Goal: Information Seeking & Learning: Learn about a topic

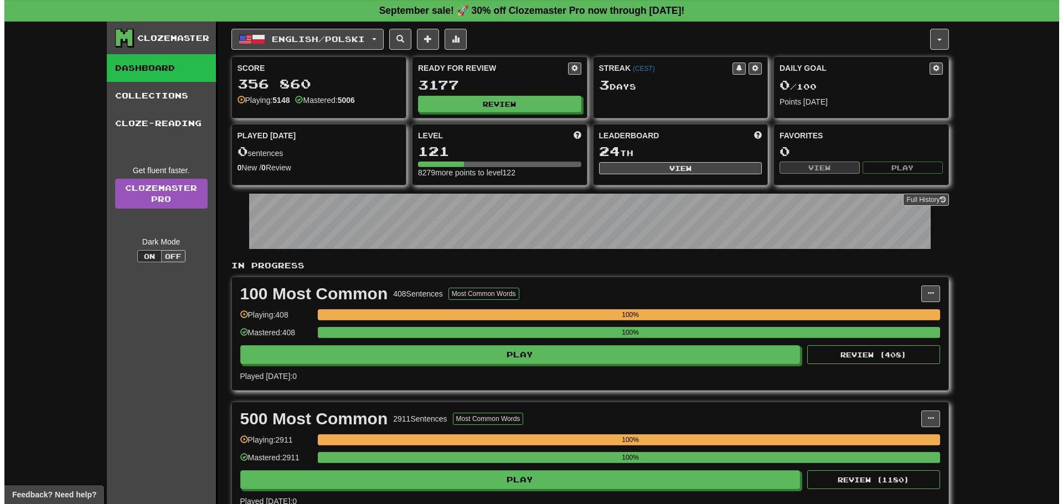
scroll to position [277, 0]
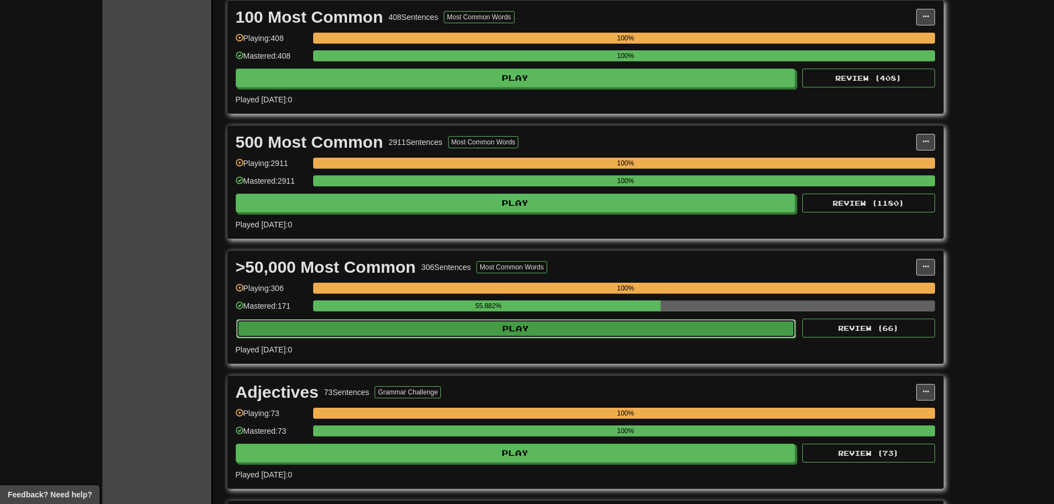
click at [572, 334] on button "Play" at bounding box center [516, 328] width 560 height 19
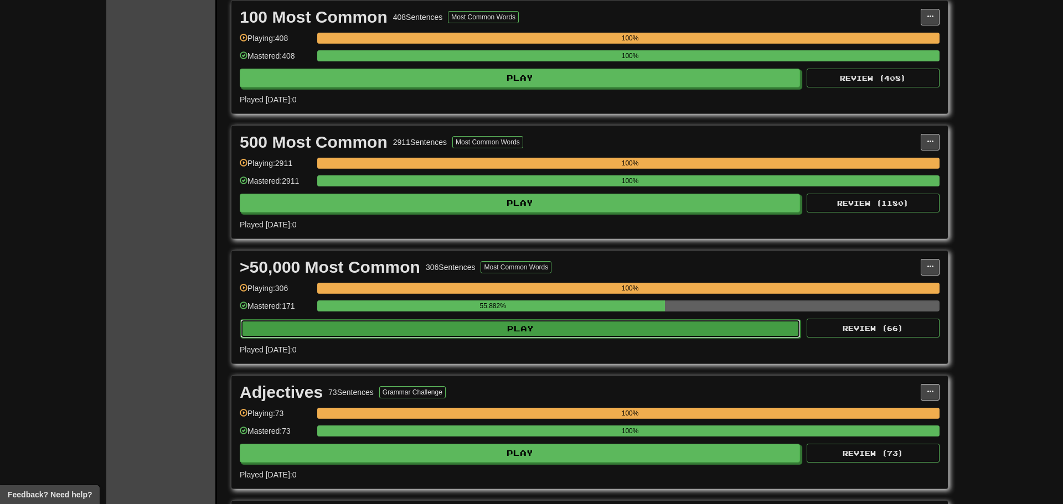
select select "**"
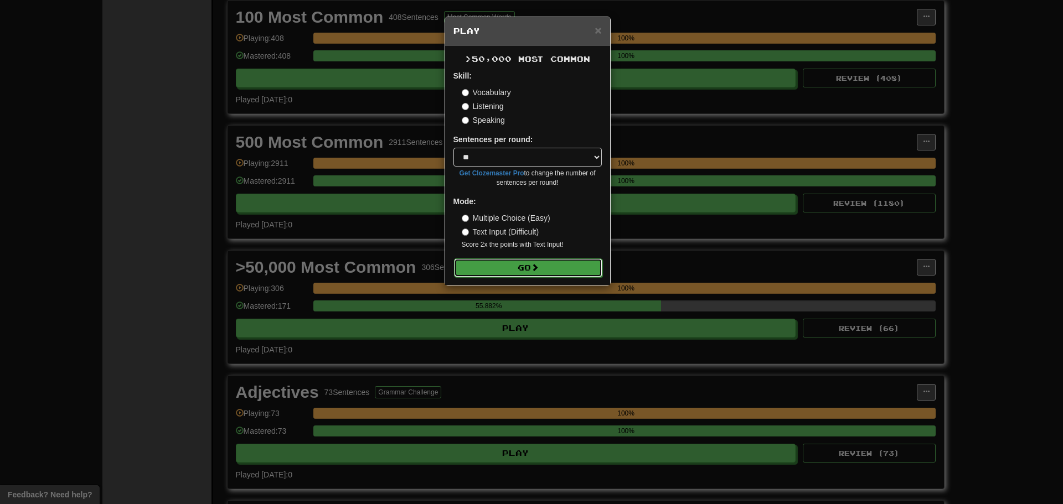
click at [545, 270] on button "Go" at bounding box center [528, 268] width 148 height 19
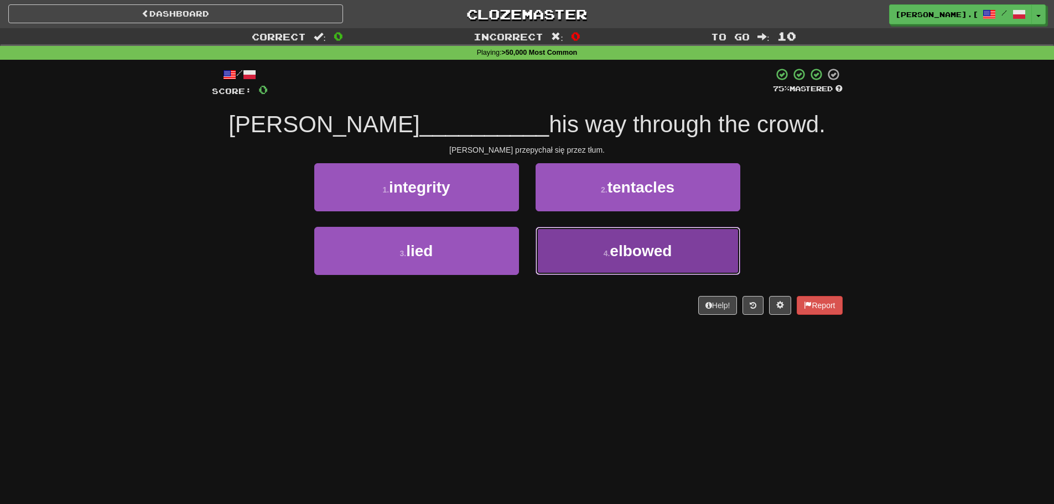
click at [635, 262] on button "4 . elbowed" at bounding box center [638, 251] width 205 height 48
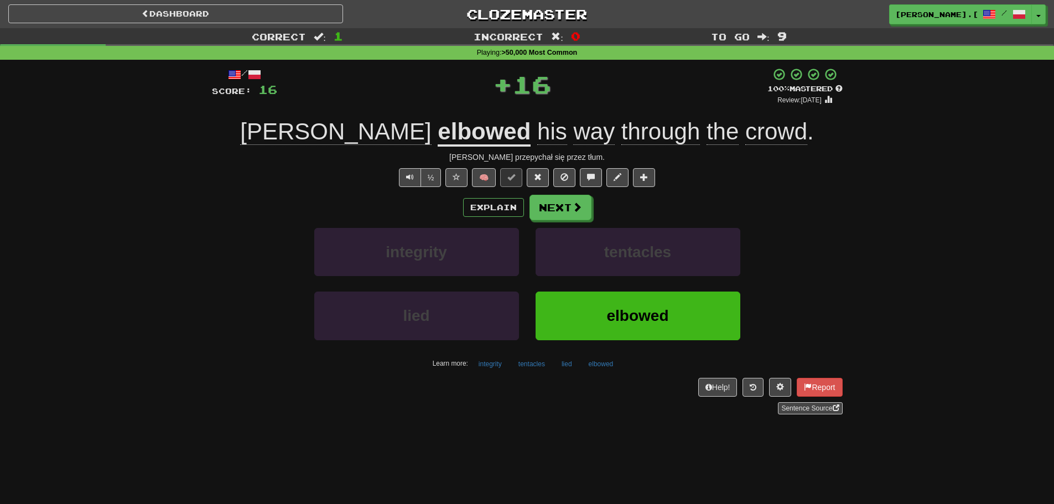
click at [556, 221] on div "Explain Next integrity tentacles lied elbowed Learn more: integrity tentacles l…" at bounding box center [527, 284] width 631 height 178
click at [570, 207] on button "Next" at bounding box center [561, 207] width 62 height 25
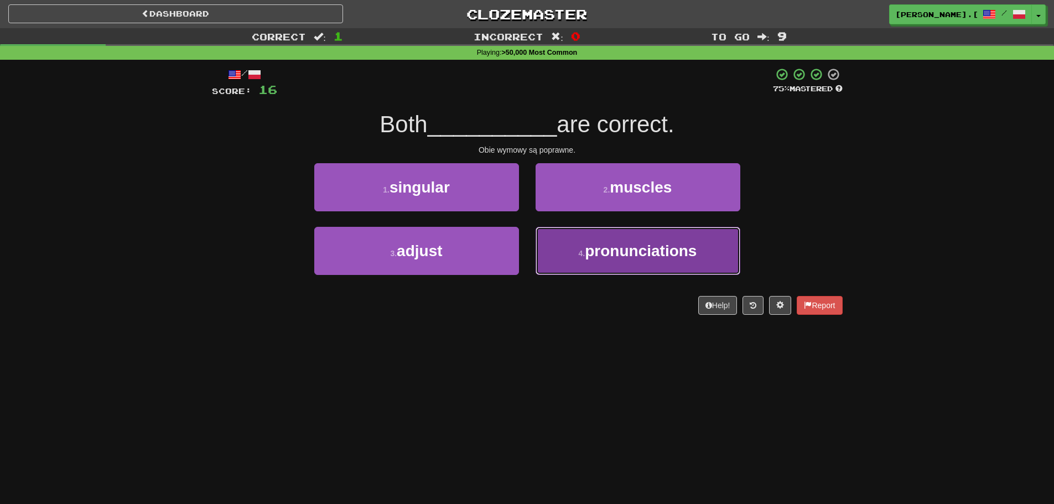
click at [619, 262] on button "4 . pronunciations" at bounding box center [638, 251] width 205 height 48
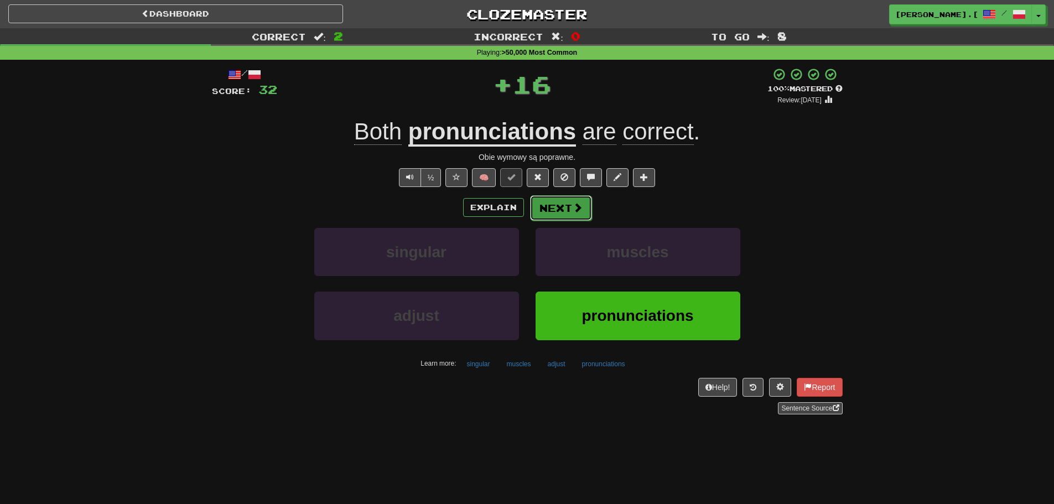
click at [575, 205] on span at bounding box center [578, 208] width 10 height 10
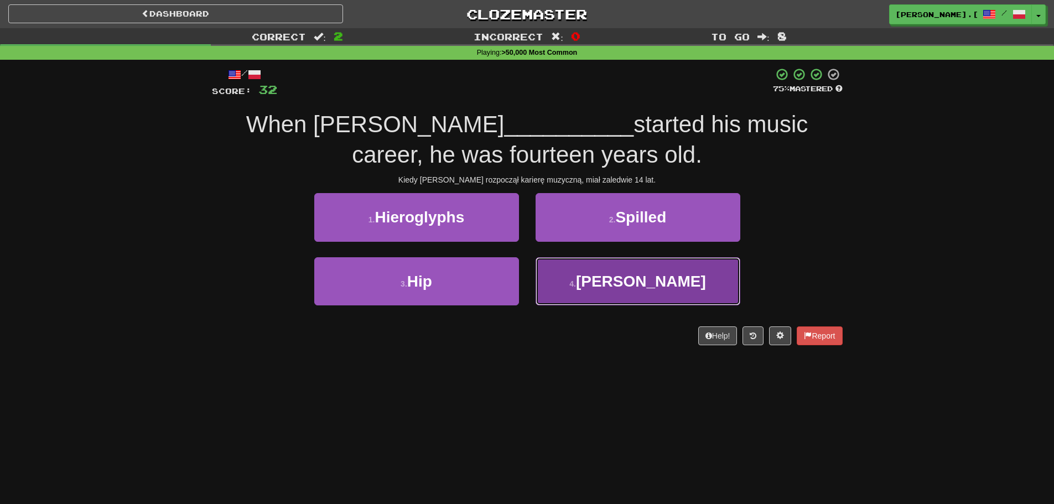
click at [631, 292] on button "4 . Bieber" at bounding box center [638, 281] width 205 height 48
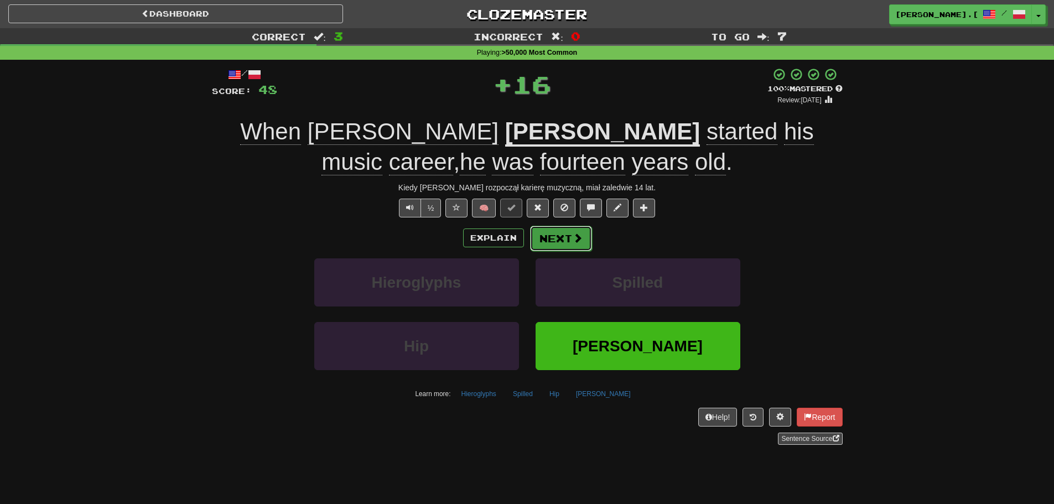
click at [573, 240] on span at bounding box center [578, 238] width 10 height 10
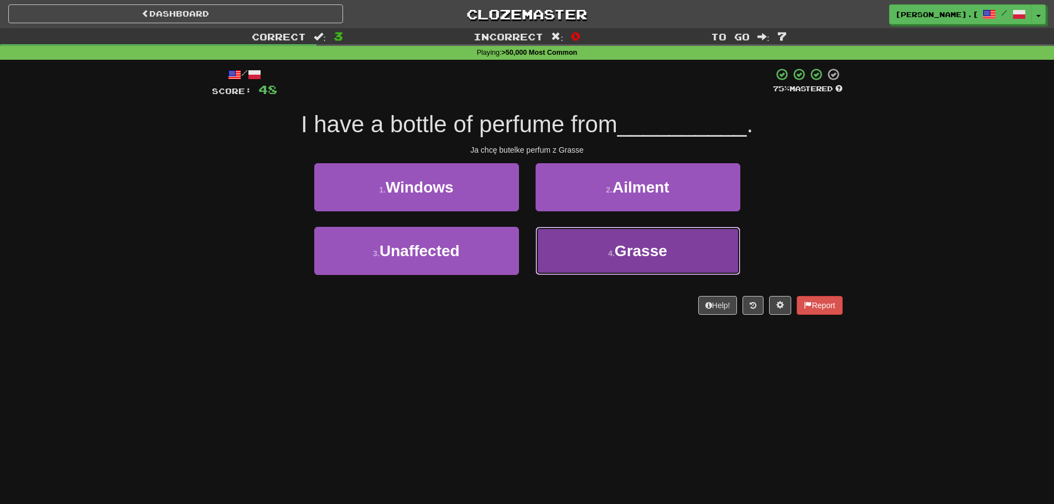
click at [633, 259] on span "Grasse" at bounding box center [641, 250] width 53 height 17
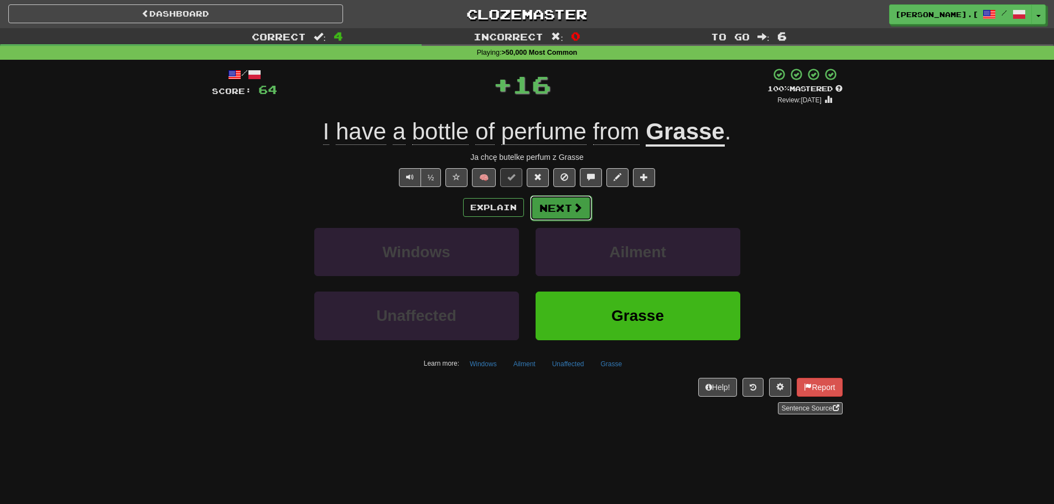
click at [568, 214] on button "Next" at bounding box center [561, 207] width 62 height 25
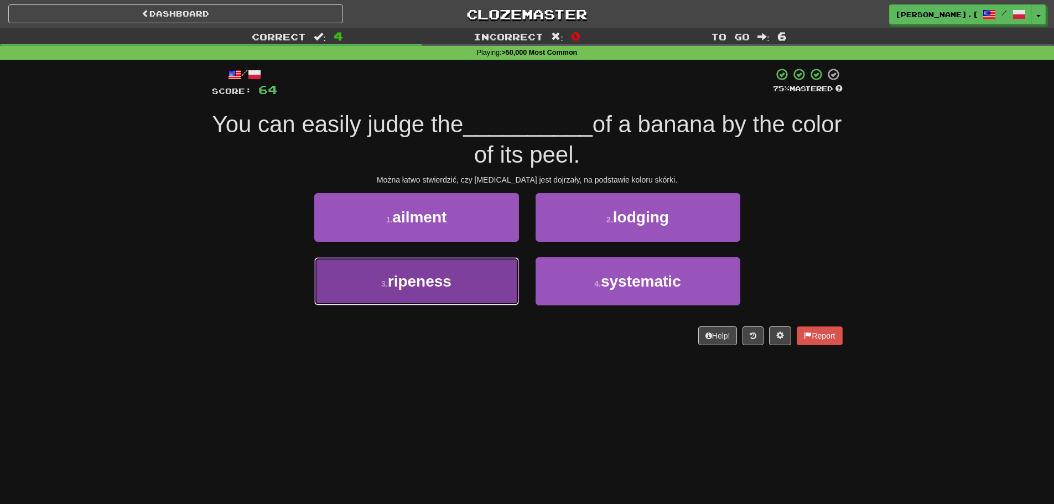
click at [452, 290] on span "ripeness" at bounding box center [420, 281] width 64 height 17
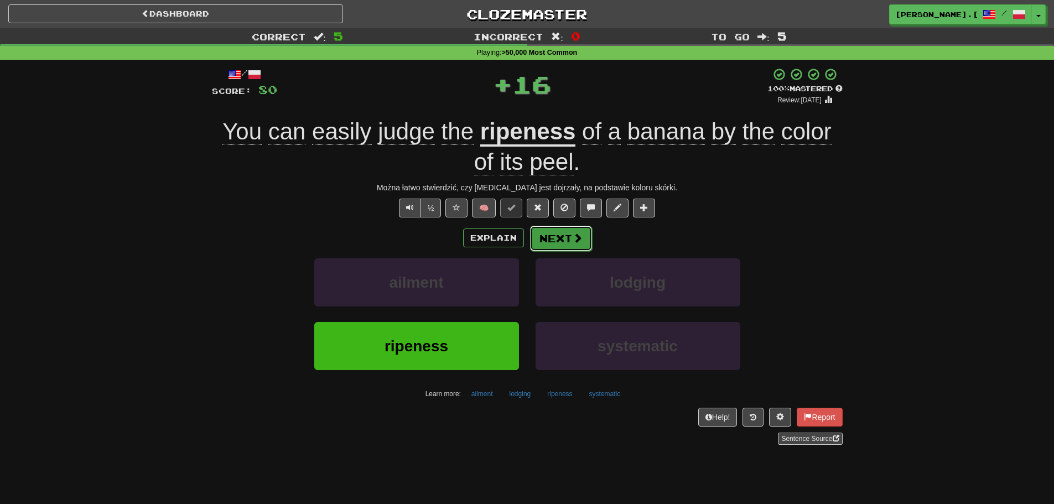
click at [573, 233] on span at bounding box center [578, 238] width 10 height 10
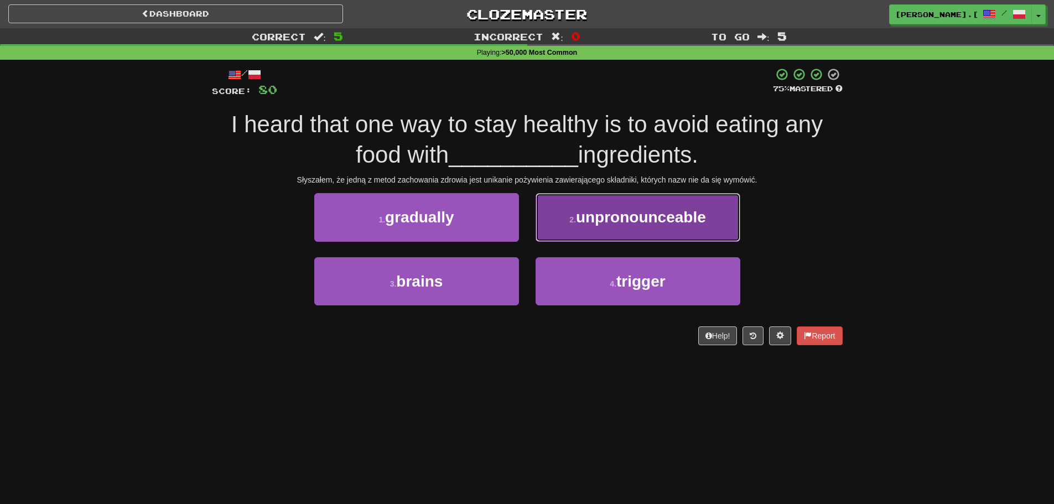
click at [601, 227] on button "2 . unpronounceable" at bounding box center [638, 217] width 205 height 48
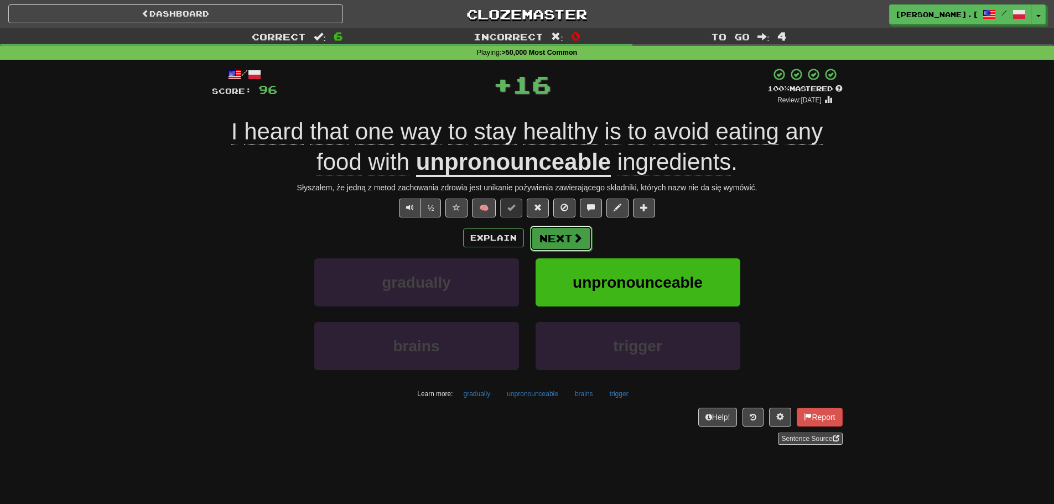
click at [554, 234] on button "Next" at bounding box center [561, 238] width 62 height 25
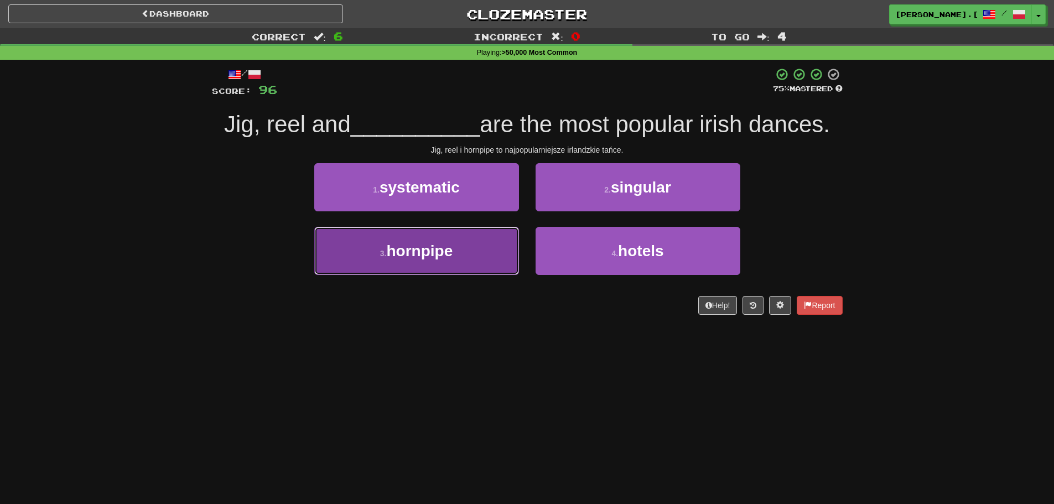
click at [428, 264] on button "3 . hornpipe" at bounding box center [416, 251] width 205 height 48
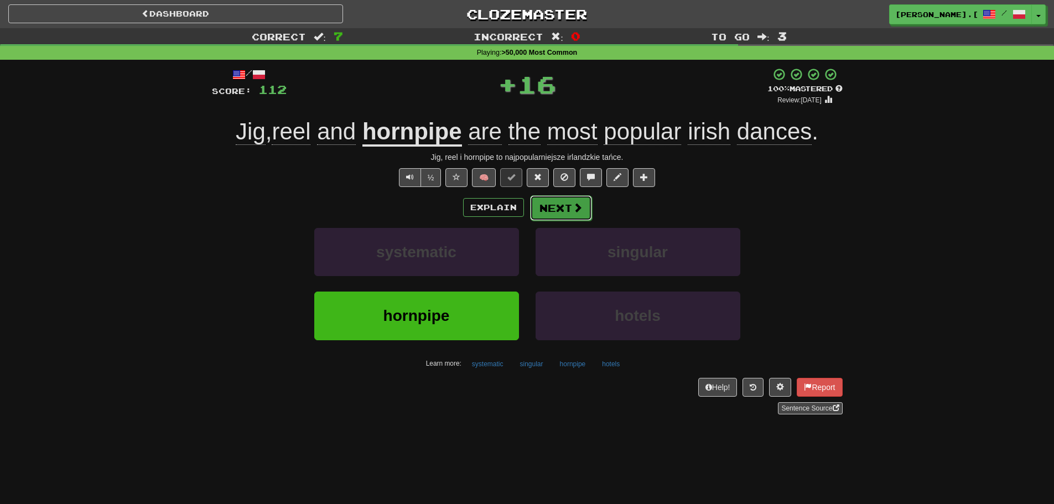
click at [565, 211] on button "Next" at bounding box center [561, 207] width 62 height 25
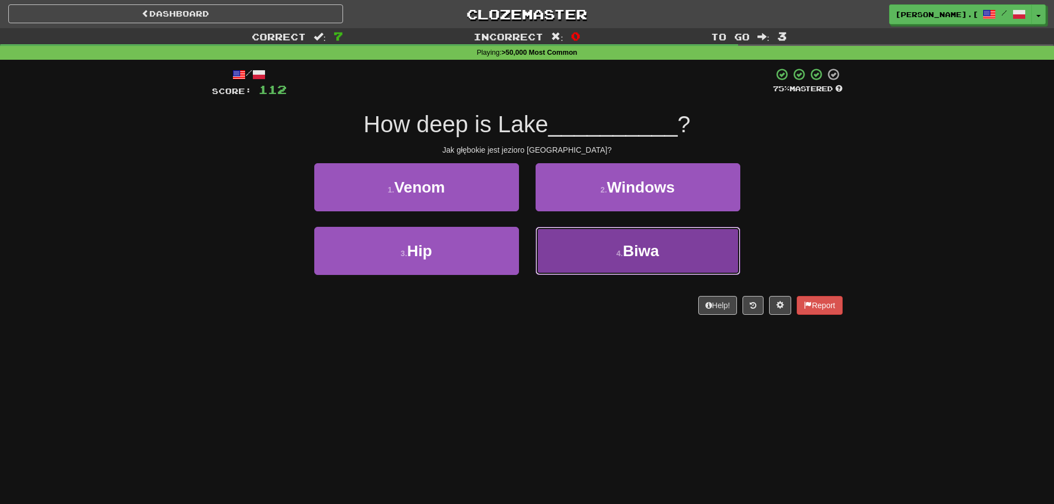
click at [620, 263] on button "4 . Biwa" at bounding box center [638, 251] width 205 height 48
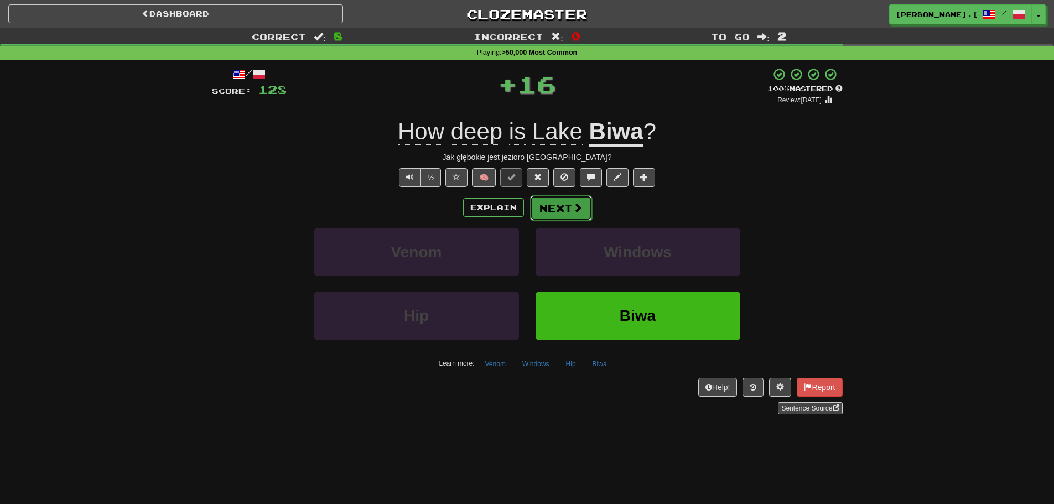
click at [576, 208] on span at bounding box center [578, 208] width 10 height 10
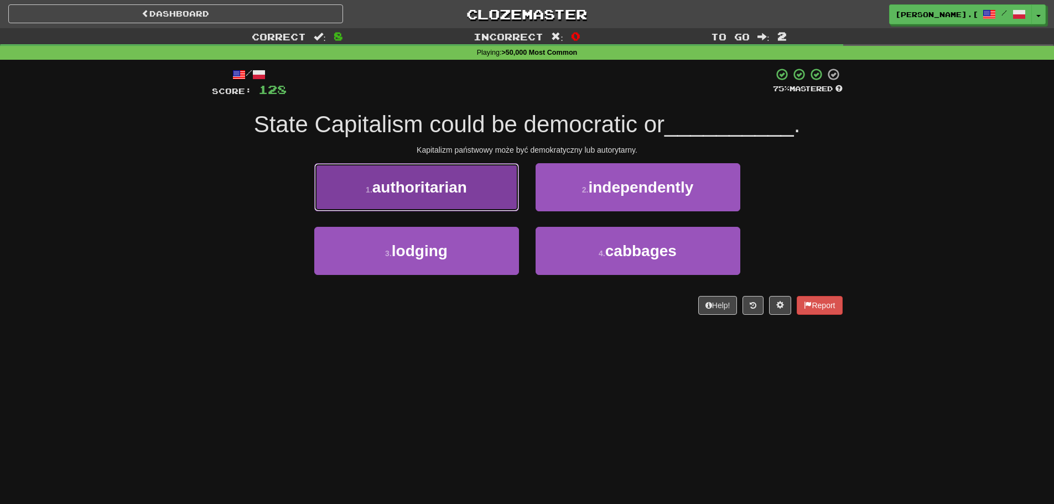
click at [479, 194] on button "1 . authoritarian" at bounding box center [416, 187] width 205 height 48
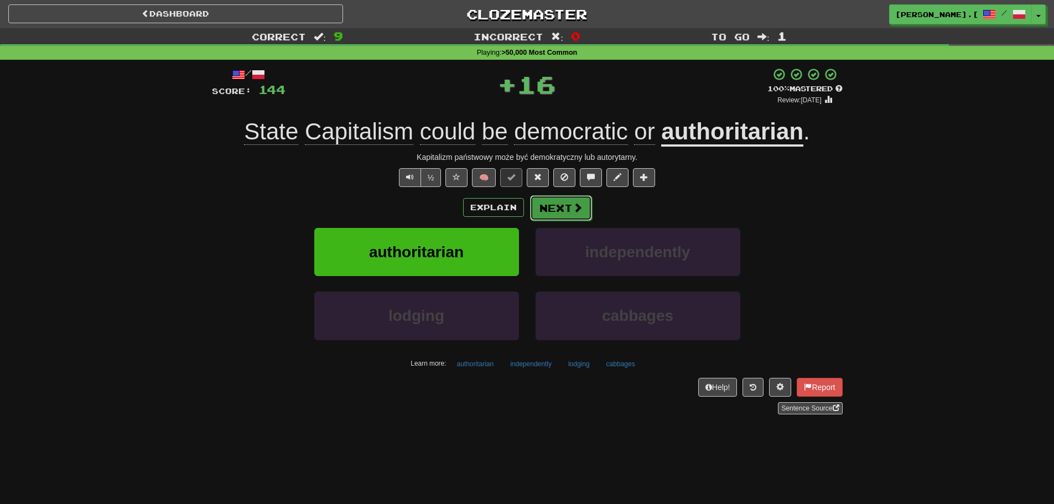
click at [578, 208] on span at bounding box center [578, 208] width 10 height 10
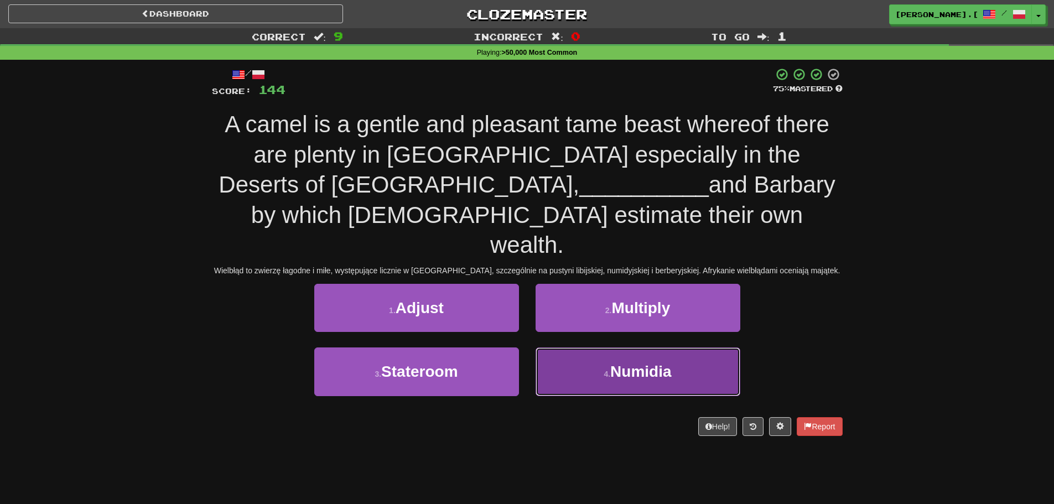
click at [604, 352] on button "4 . Numidia" at bounding box center [638, 372] width 205 height 48
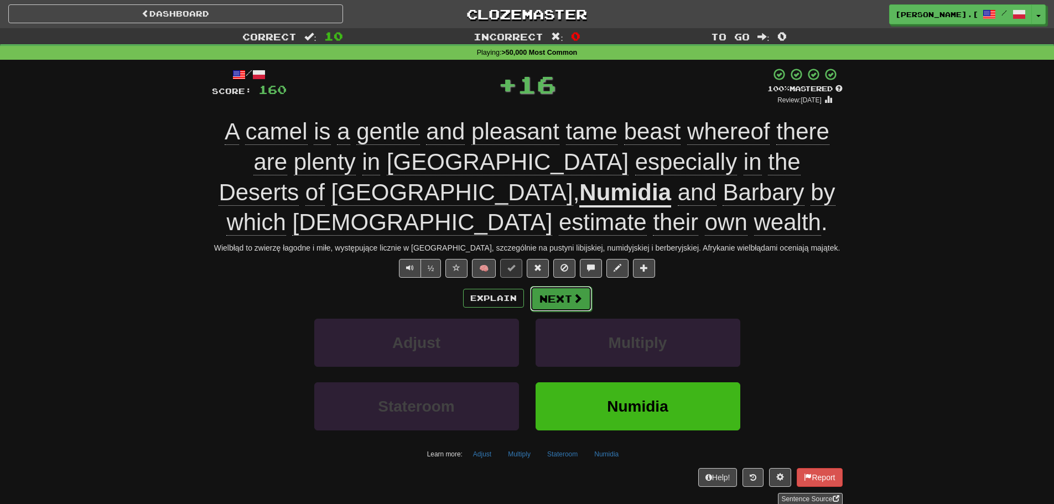
click at [575, 298] on span at bounding box center [578, 298] width 10 height 10
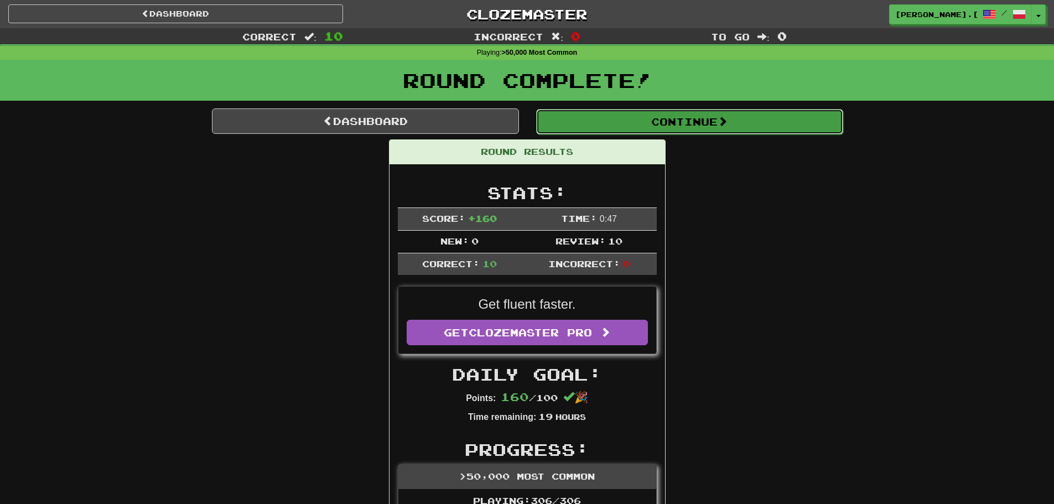
click at [763, 121] on button "Continue" at bounding box center [689, 121] width 307 height 25
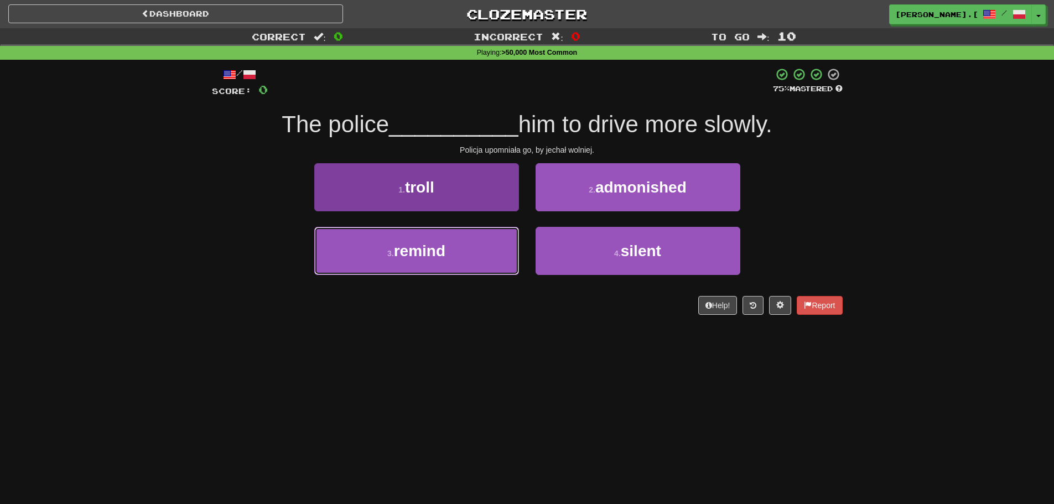
click at [435, 259] on span "remind" at bounding box center [419, 250] width 51 height 17
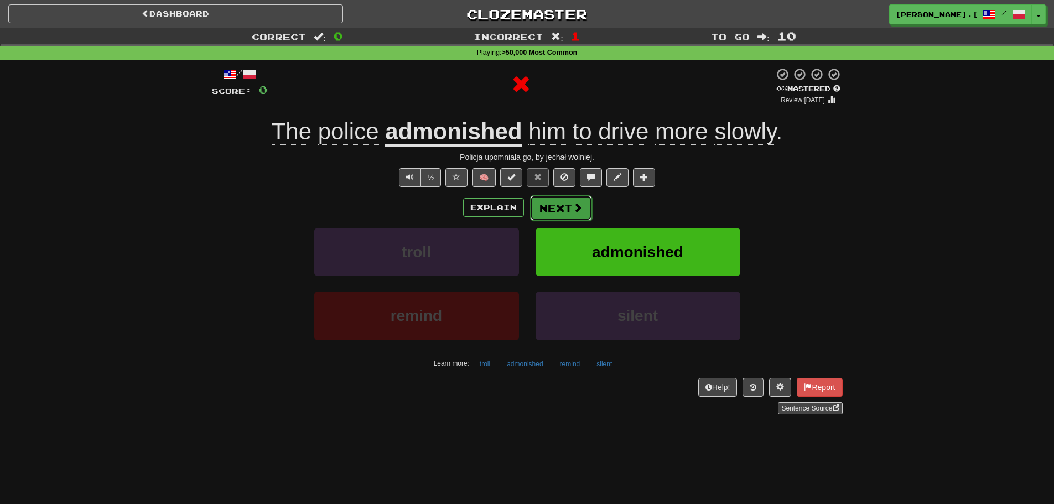
click at [573, 210] on span at bounding box center [578, 208] width 10 height 10
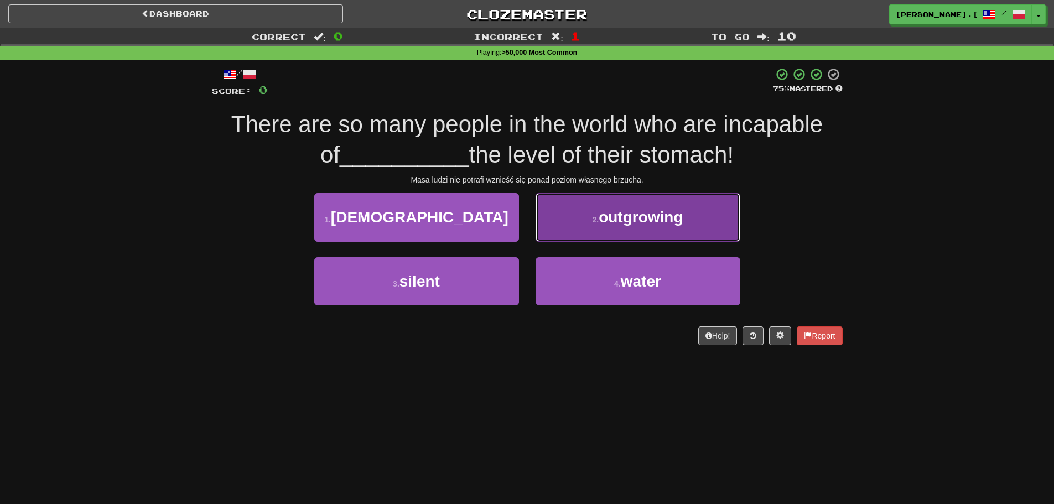
click at [667, 225] on span "outgrowing" at bounding box center [641, 217] width 84 height 17
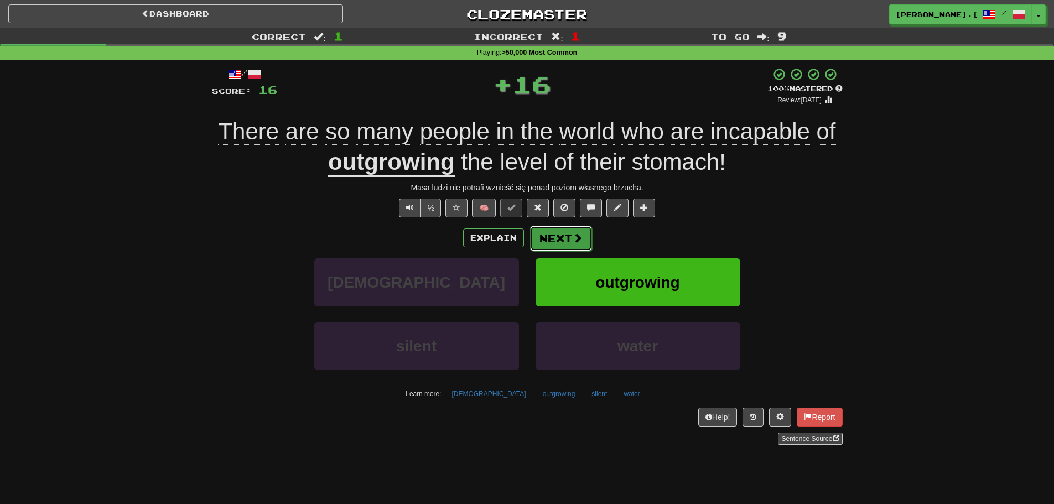
click at [576, 235] on span at bounding box center [578, 238] width 10 height 10
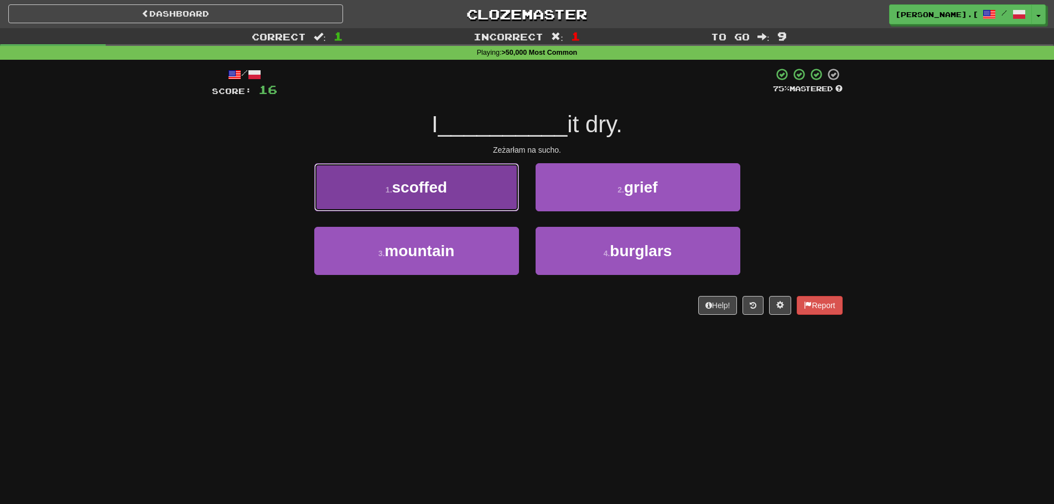
click at [463, 195] on button "1 . scoffed" at bounding box center [416, 187] width 205 height 48
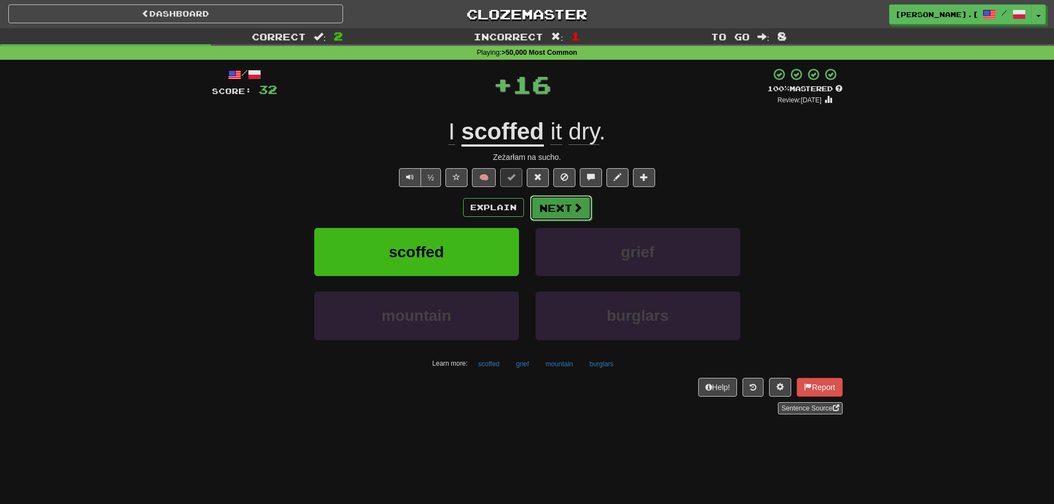
click at [549, 211] on button "Next" at bounding box center [561, 207] width 62 height 25
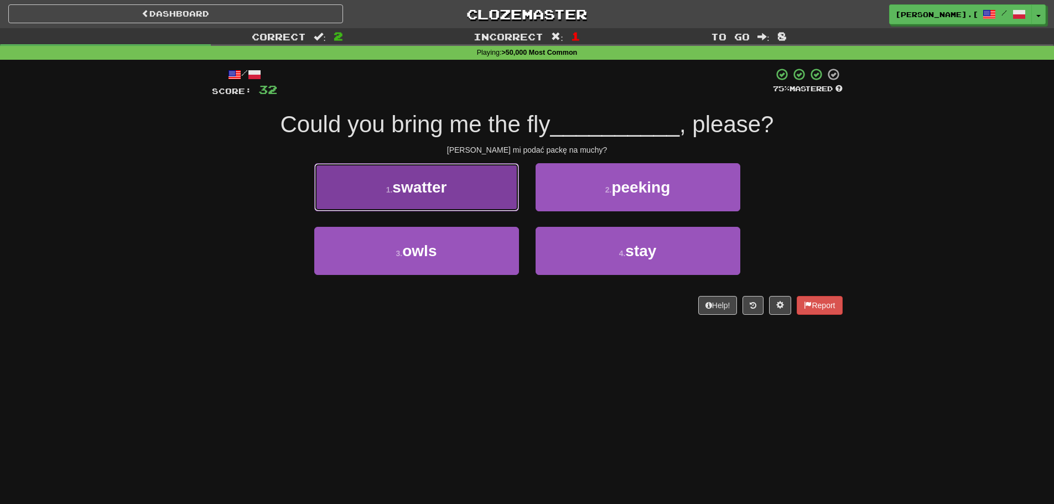
click at [473, 183] on button "1 . swatter" at bounding box center [416, 187] width 205 height 48
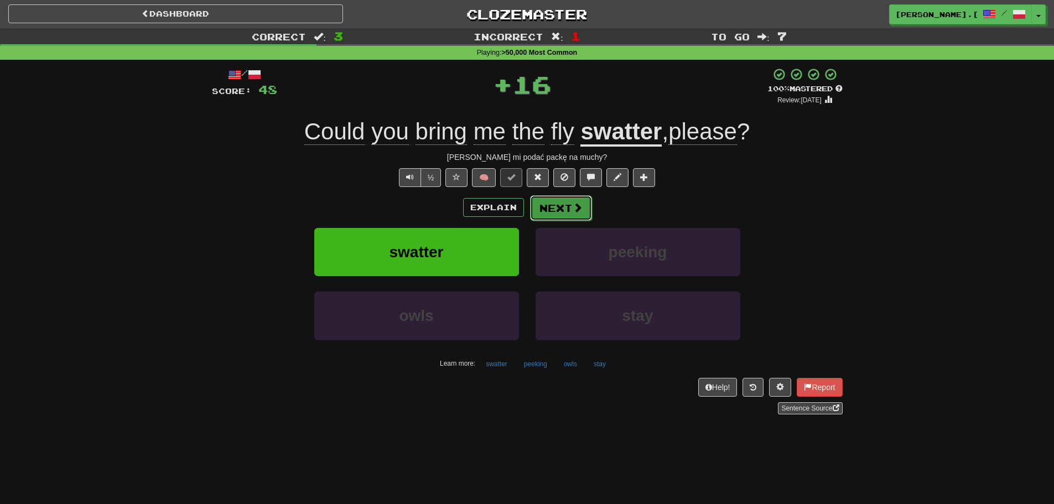
click at [573, 204] on span at bounding box center [578, 208] width 10 height 10
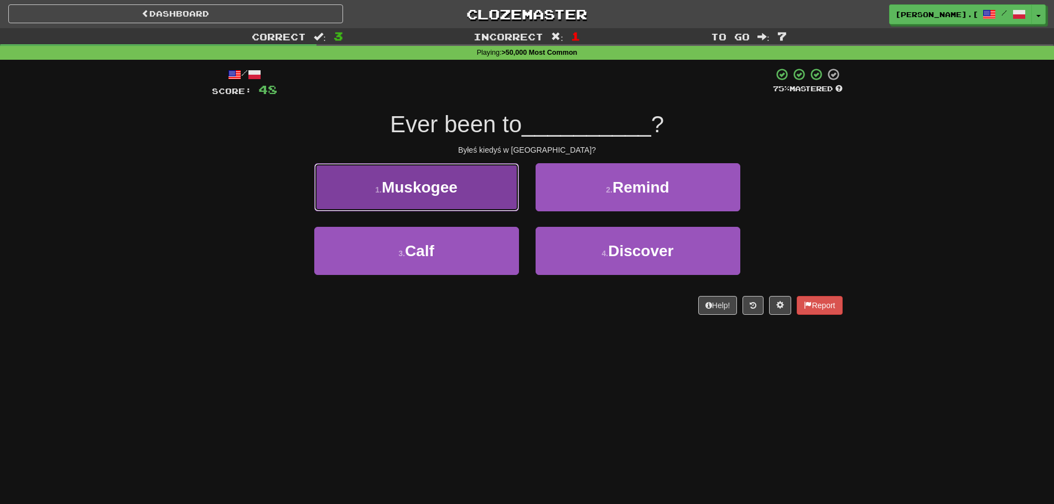
click at [453, 203] on button "1 . Muskogee" at bounding box center [416, 187] width 205 height 48
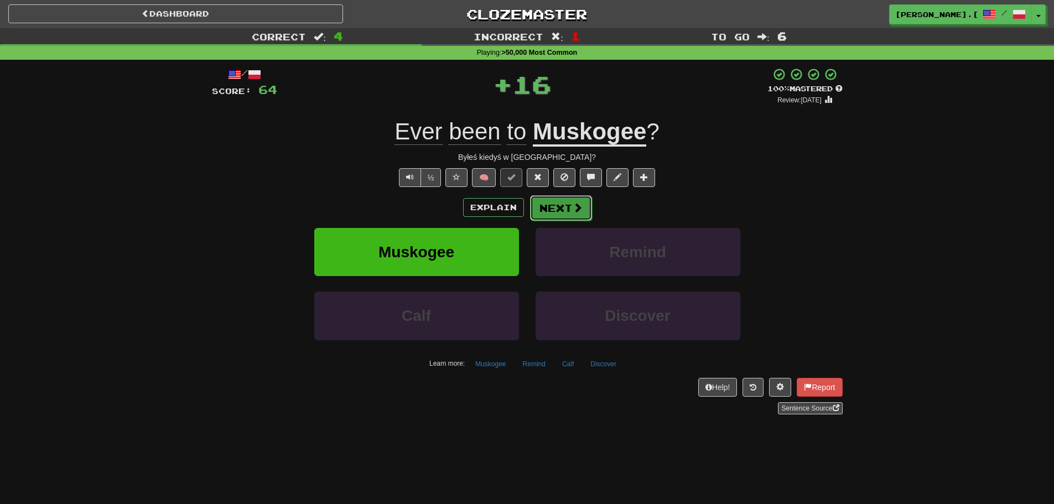
click at [557, 207] on button "Next" at bounding box center [561, 207] width 62 height 25
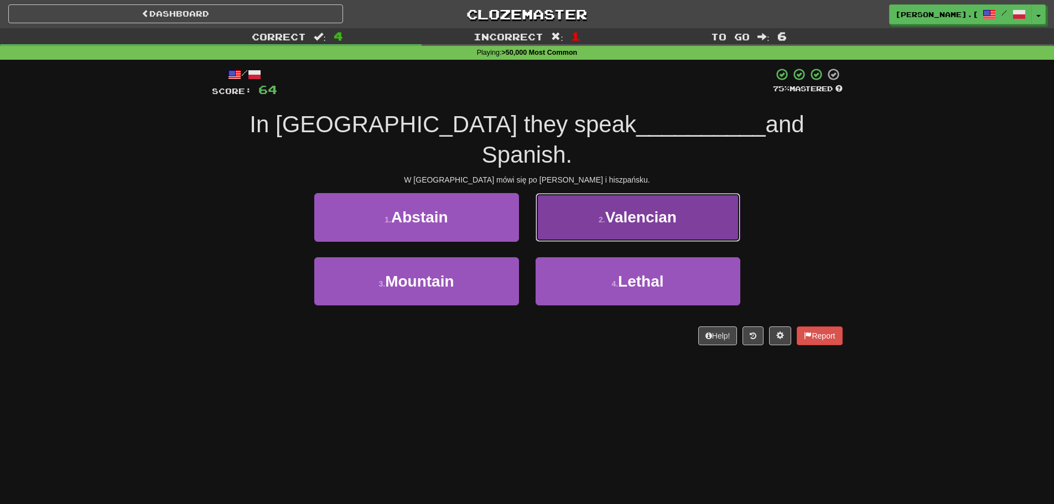
click at [628, 201] on button "2 . Valencian" at bounding box center [638, 217] width 205 height 48
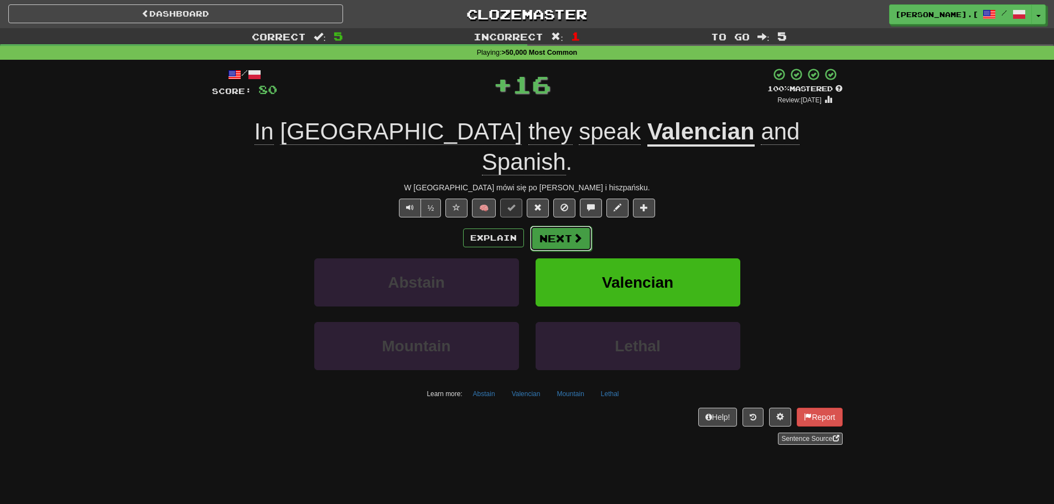
click at [561, 226] on button "Next" at bounding box center [561, 238] width 62 height 25
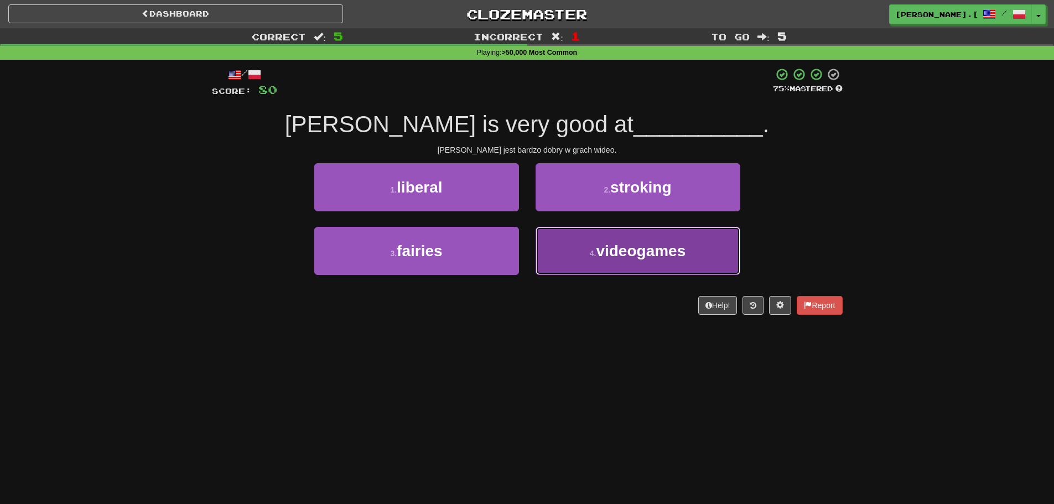
click at [649, 261] on button "4 . videogames" at bounding box center [638, 251] width 205 height 48
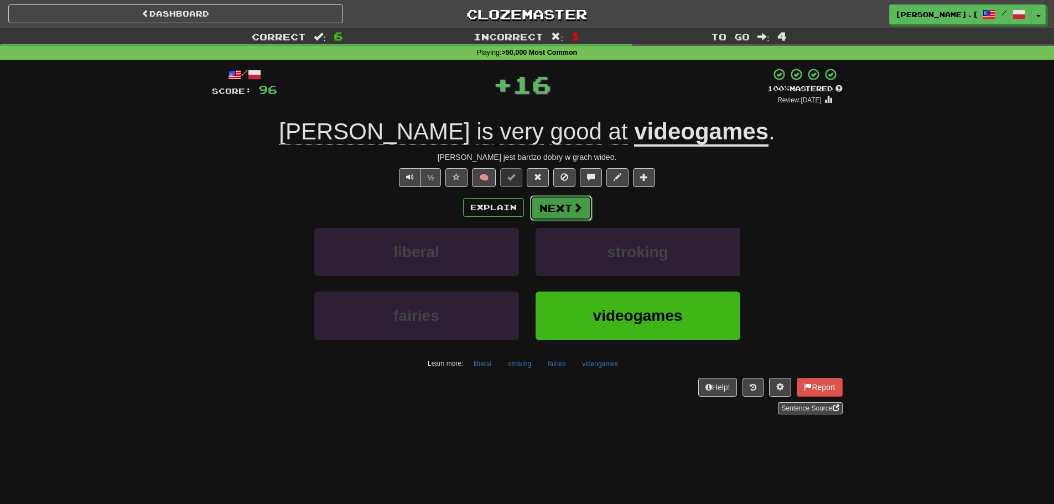
click at [572, 214] on button "Next" at bounding box center [561, 207] width 62 height 25
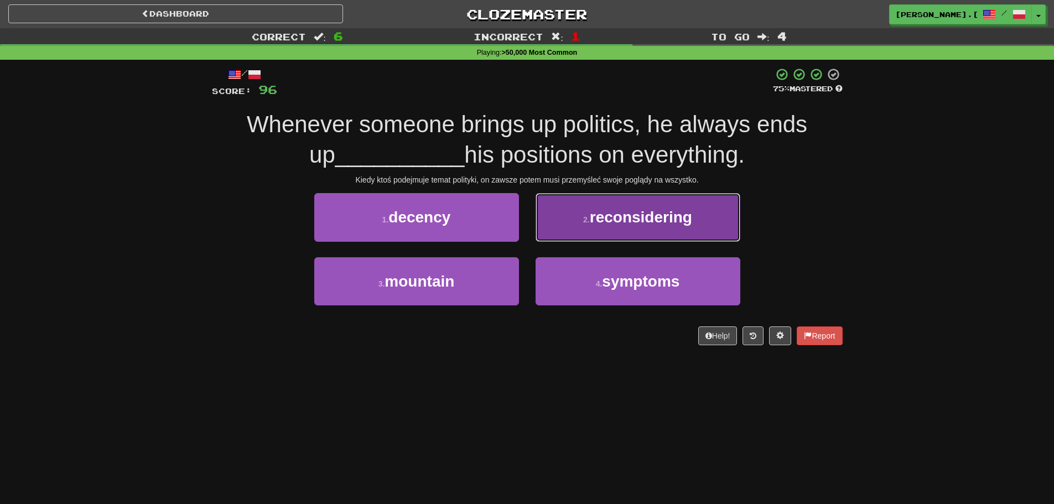
click at [630, 225] on span "reconsidering" at bounding box center [641, 217] width 102 height 17
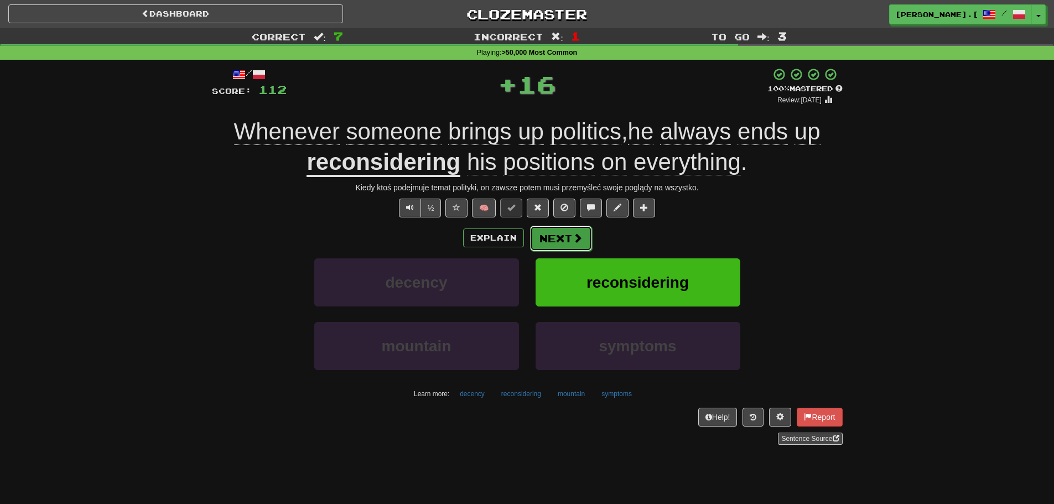
click at [566, 236] on button "Next" at bounding box center [561, 238] width 62 height 25
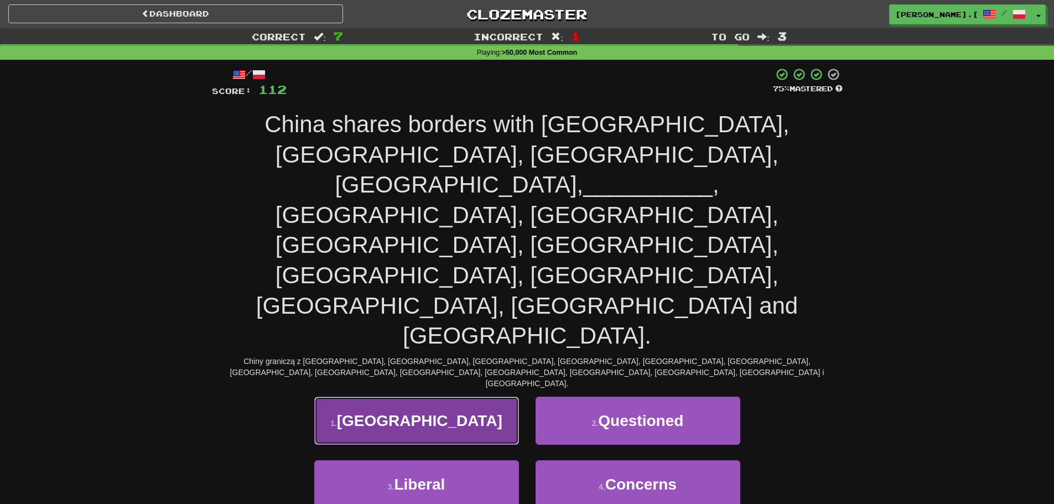
click at [401, 397] on button "1 . Kyrgyzstan" at bounding box center [416, 421] width 205 height 48
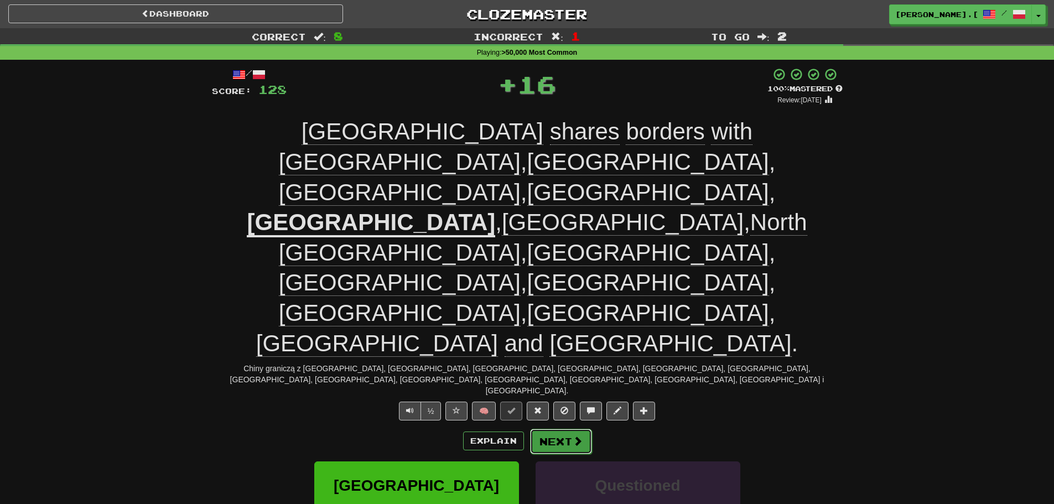
click at [550, 429] on button "Next" at bounding box center [561, 441] width 62 height 25
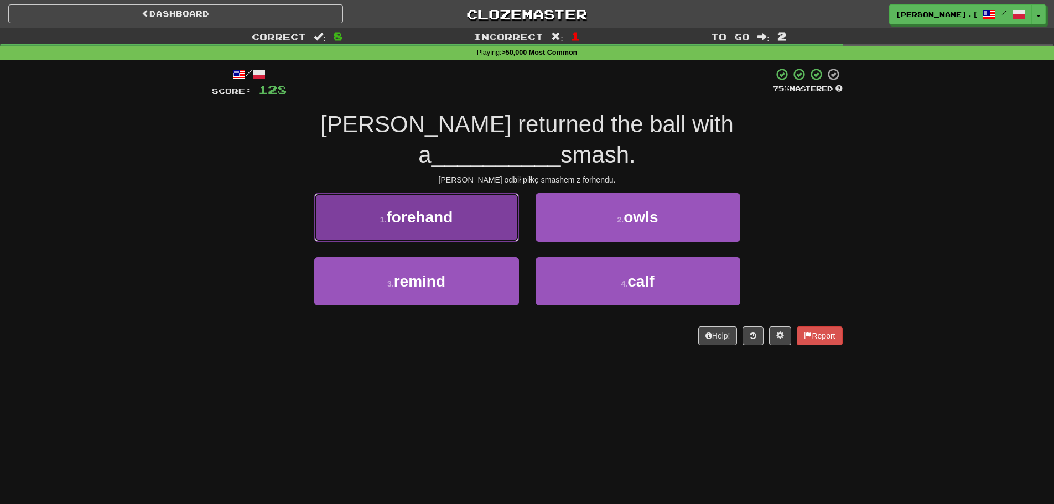
click at [417, 200] on button "1 . forehand" at bounding box center [416, 217] width 205 height 48
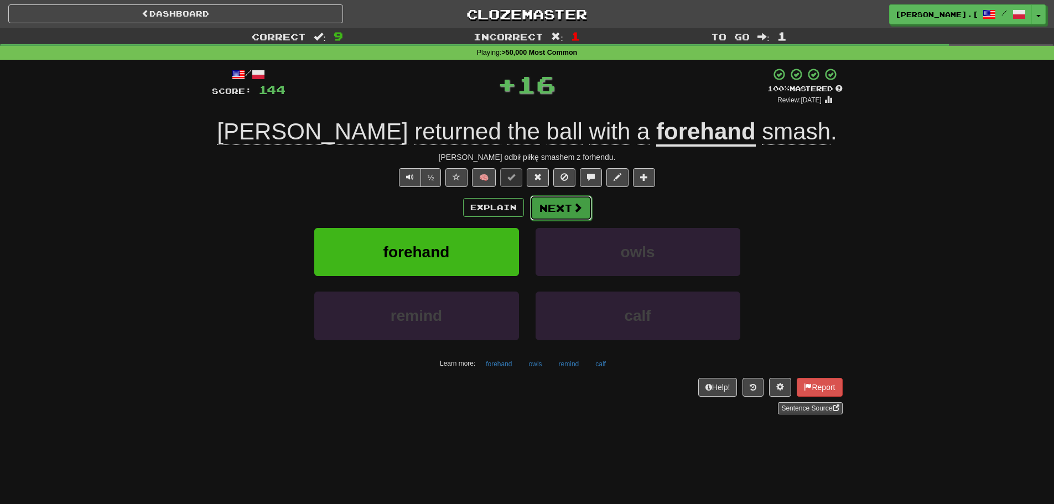
click at [580, 203] on span at bounding box center [578, 208] width 10 height 10
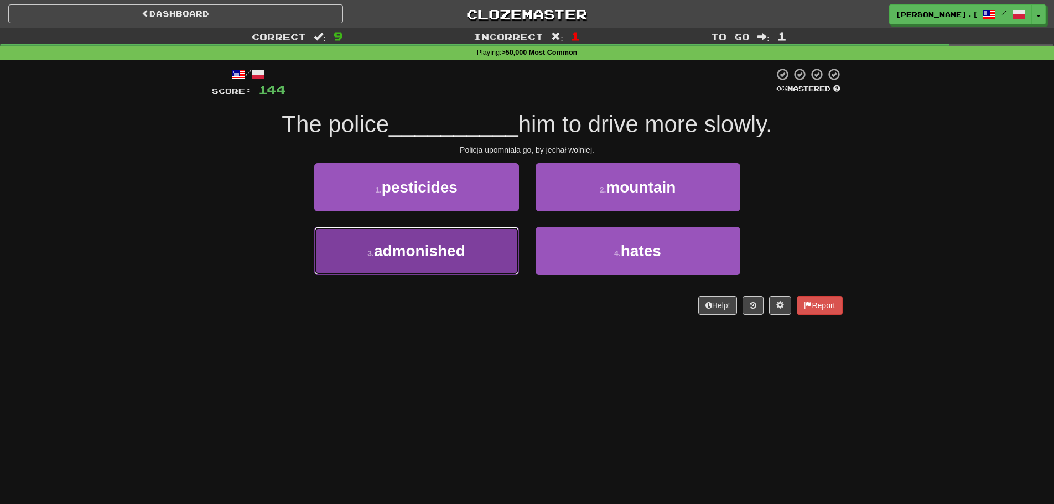
click at [463, 256] on span "admonished" at bounding box center [419, 250] width 91 height 17
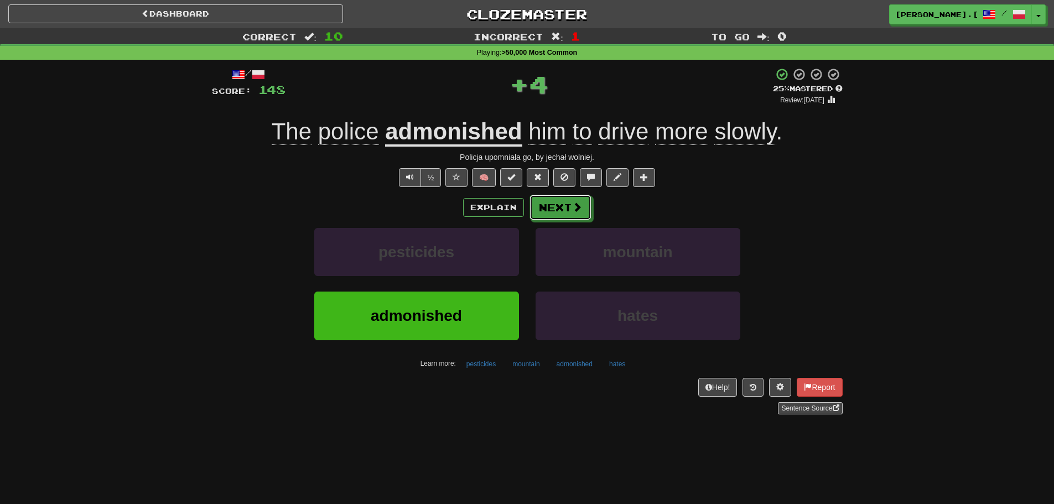
click at [573, 213] on button "Next" at bounding box center [561, 207] width 62 height 25
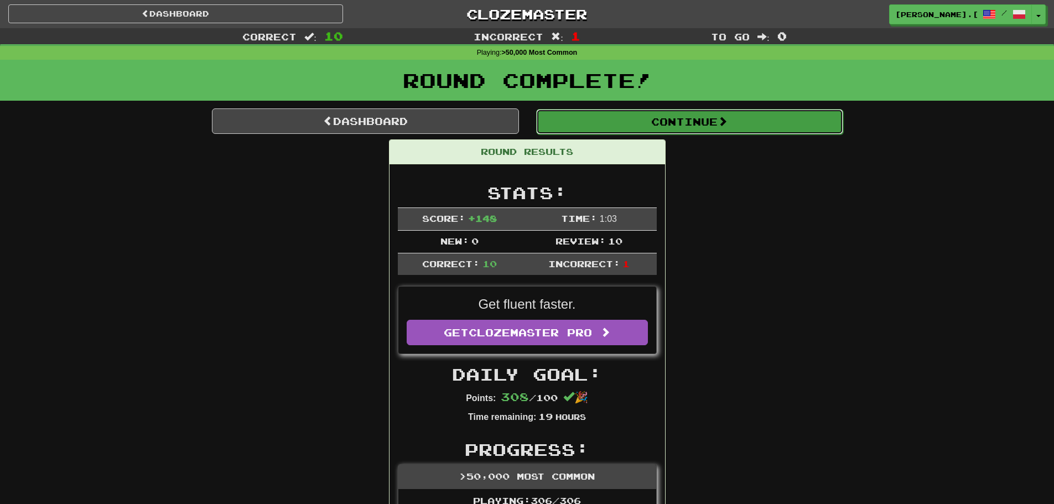
click at [769, 130] on button "Continue" at bounding box center [689, 121] width 307 height 25
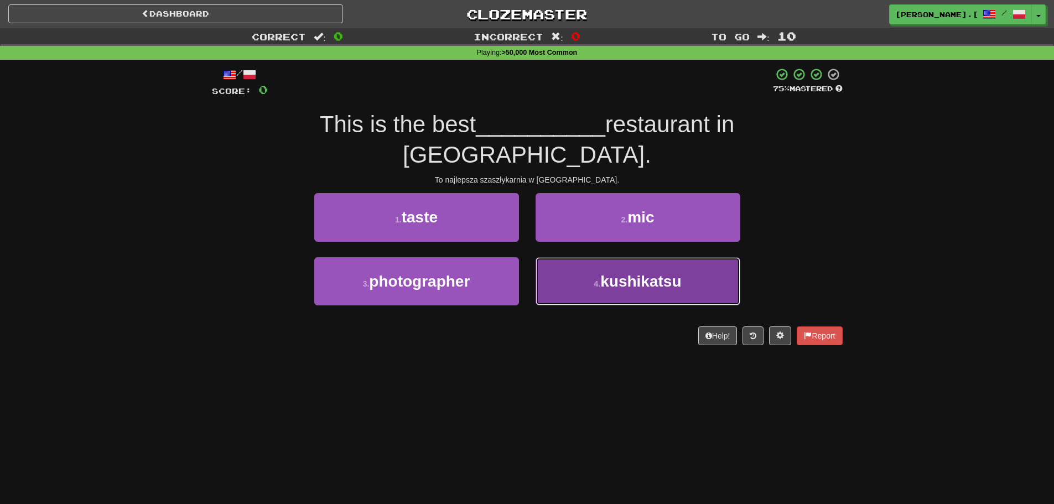
click at [609, 267] on button "4 . kushikatsu" at bounding box center [638, 281] width 205 height 48
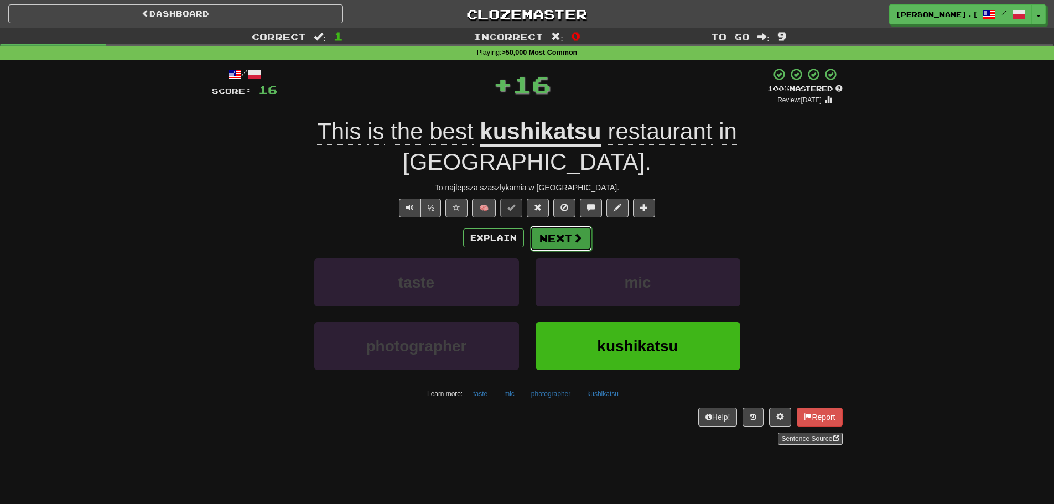
click at [571, 226] on button "Next" at bounding box center [561, 238] width 62 height 25
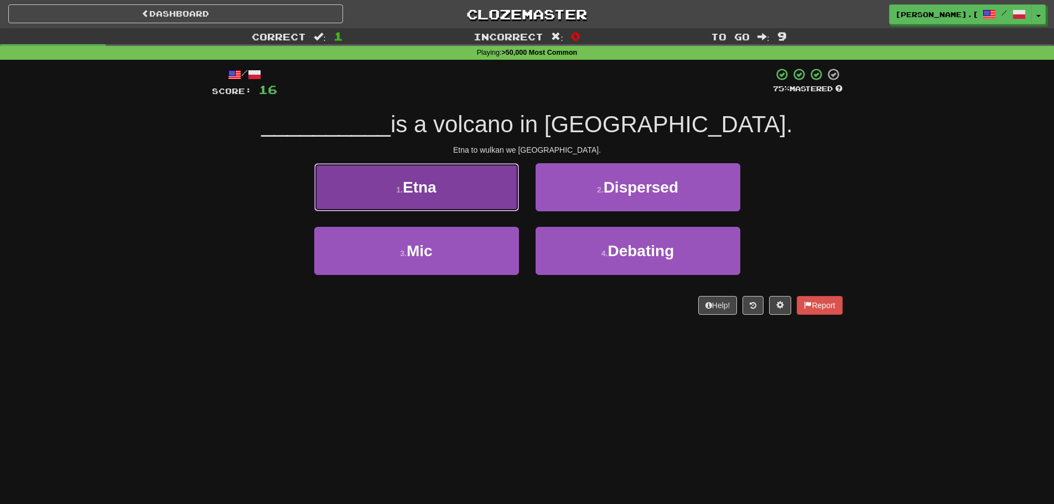
click at [382, 201] on button "1 . Etna" at bounding box center [416, 187] width 205 height 48
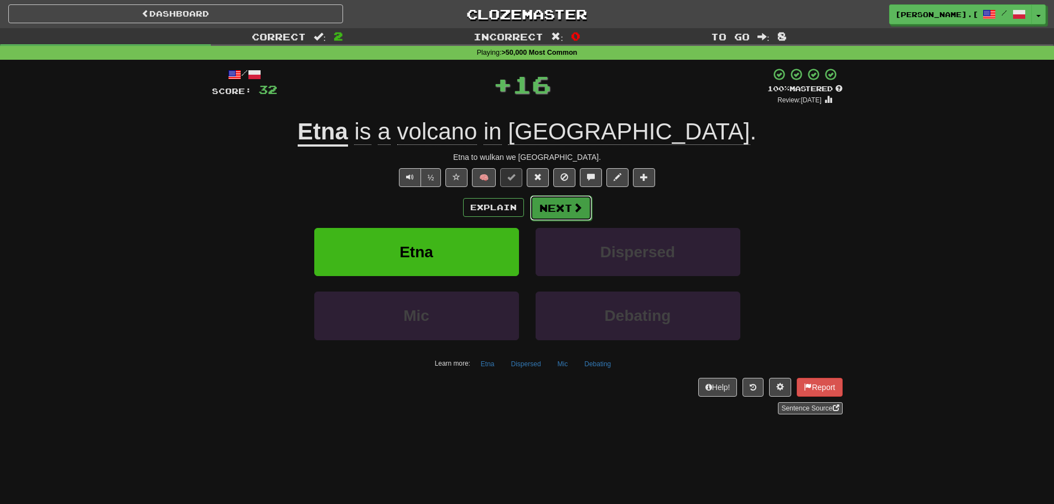
click at [536, 210] on button "Next" at bounding box center [561, 207] width 62 height 25
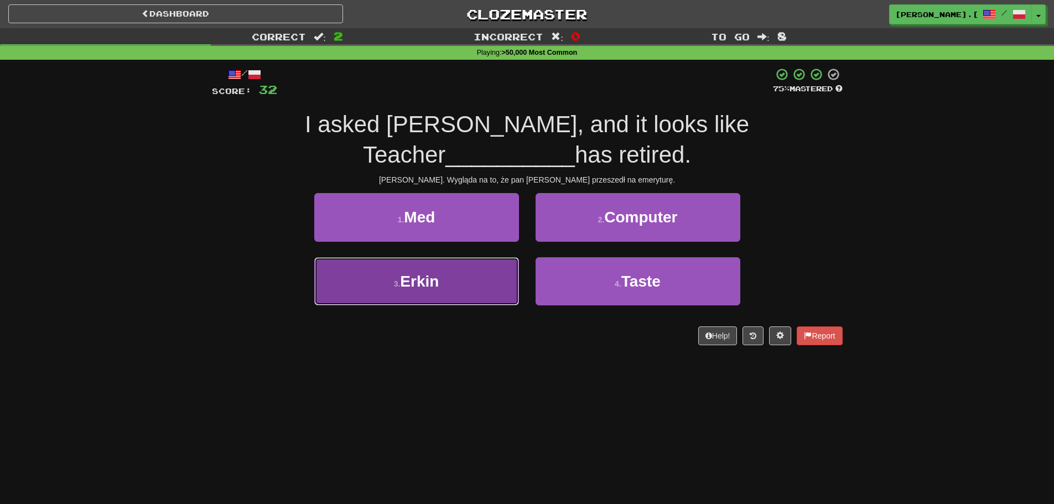
click at [456, 284] on button "3 . Erkin" at bounding box center [416, 281] width 205 height 48
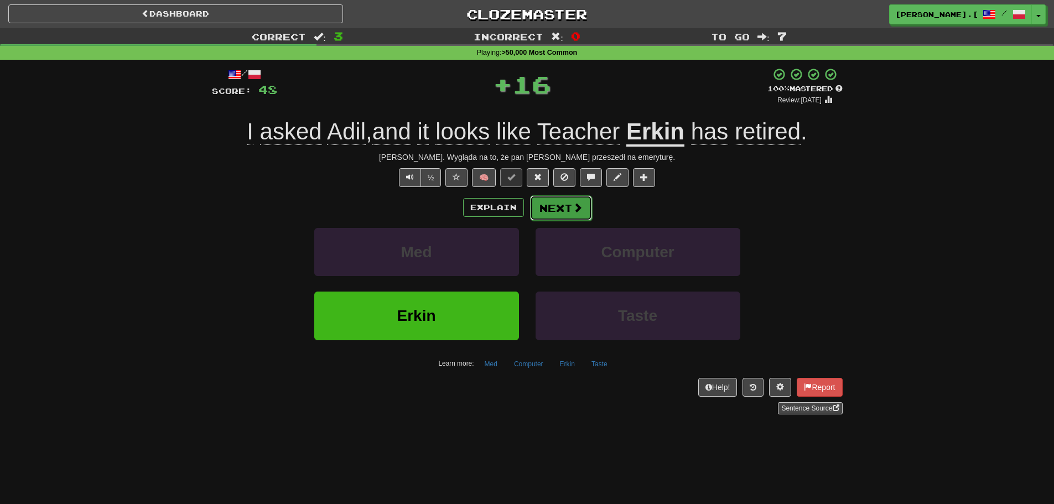
click at [570, 208] on button "Next" at bounding box center [561, 207] width 62 height 25
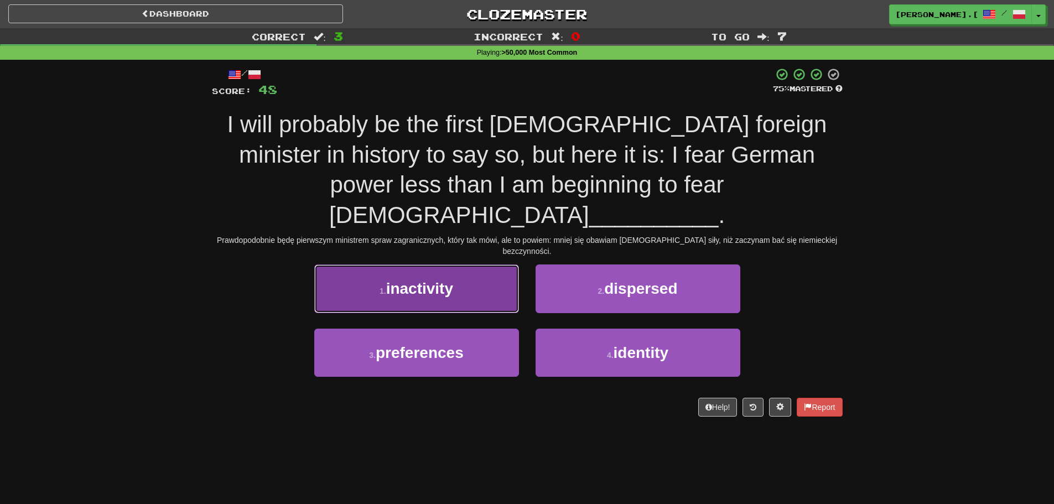
click at [404, 280] on span "inactivity" at bounding box center [419, 288] width 67 height 17
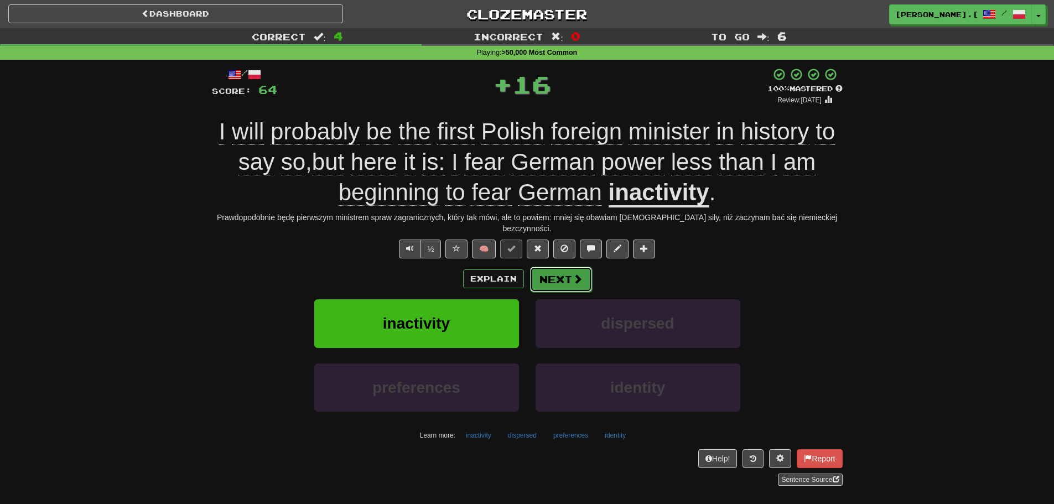
click at [563, 271] on button "Next" at bounding box center [561, 279] width 62 height 25
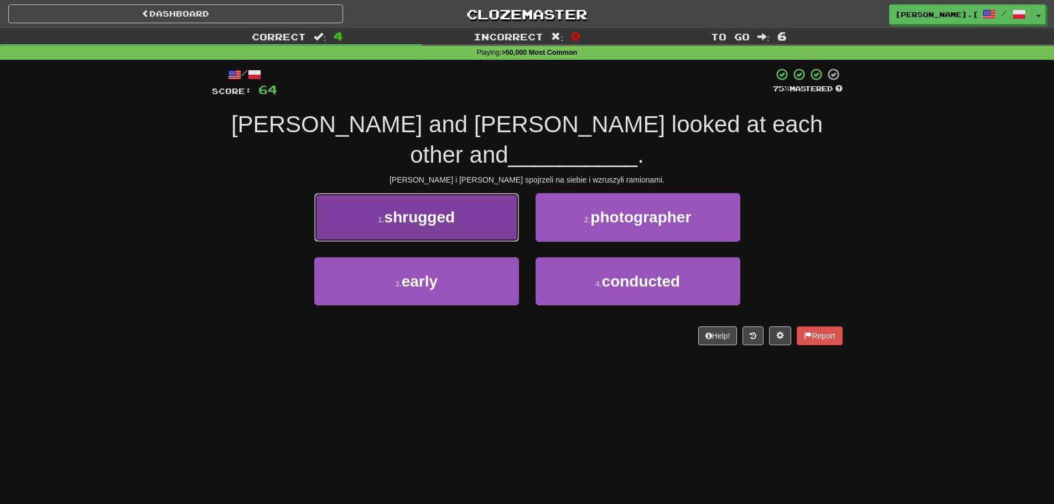
click at [452, 198] on button "1 . shrugged" at bounding box center [416, 217] width 205 height 48
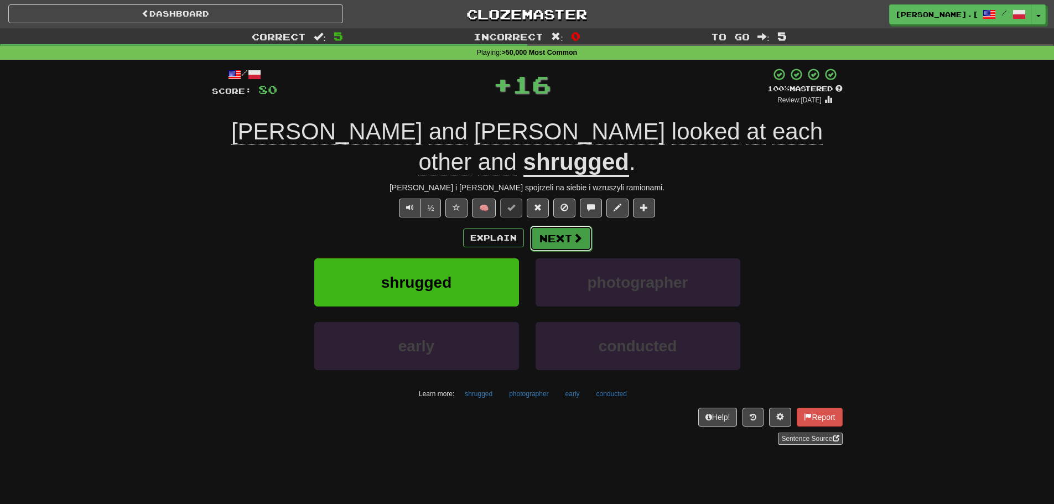
click at [573, 233] on span at bounding box center [578, 238] width 10 height 10
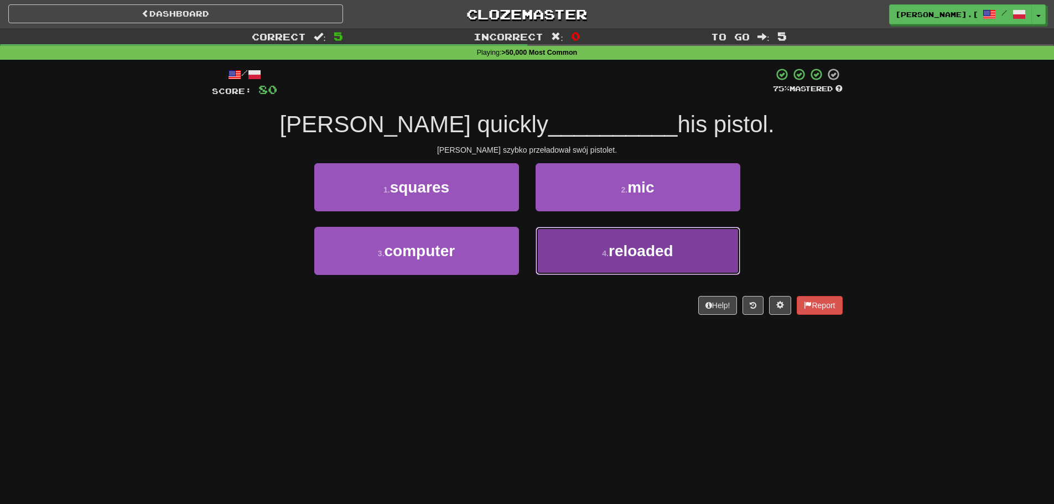
click at [608, 267] on button "4 . reloaded" at bounding box center [638, 251] width 205 height 48
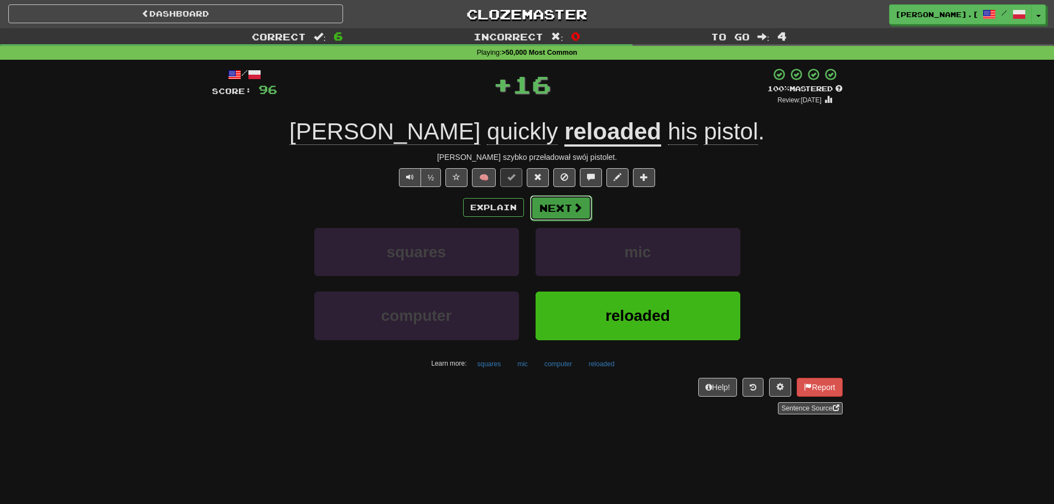
click at [583, 208] on button "Next" at bounding box center [561, 207] width 62 height 25
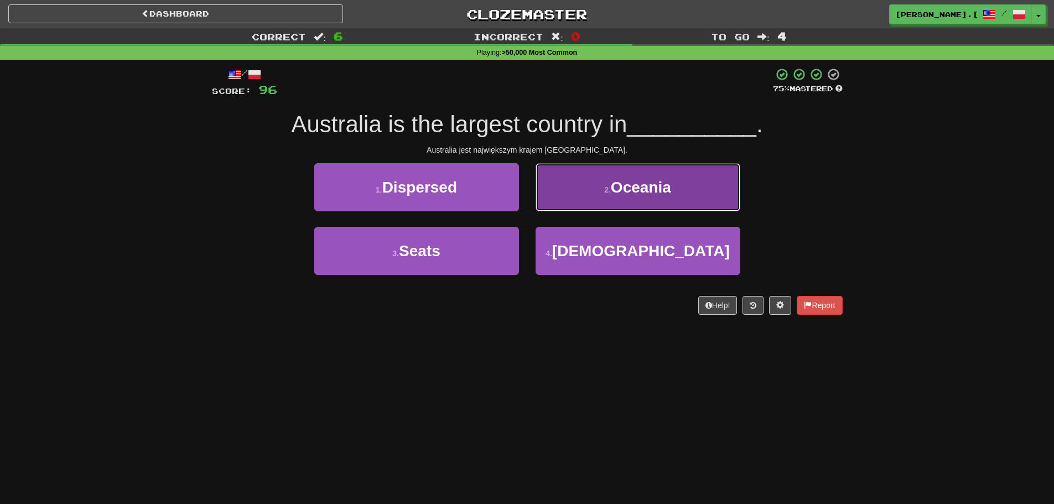
click at [667, 192] on span "Oceania" at bounding box center [641, 187] width 60 height 17
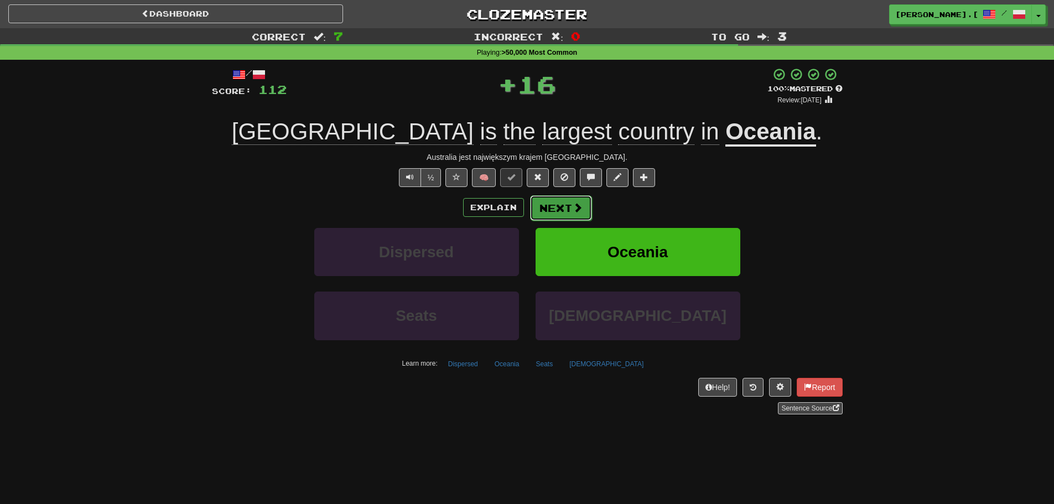
click at [564, 210] on button "Next" at bounding box center [561, 207] width 62 height 25
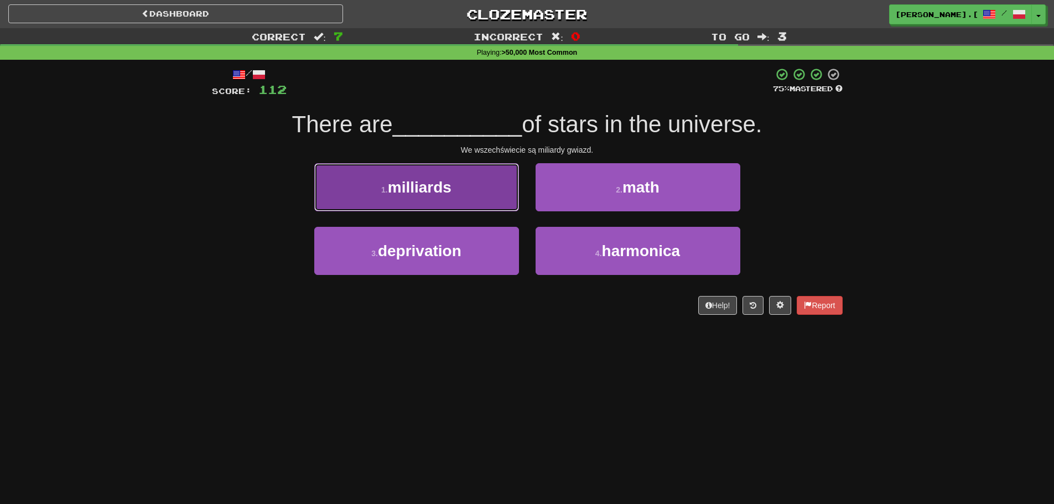
click at [473, 200] on button "1 . milliards" at bounding box center [416, 187] width 205 height 48
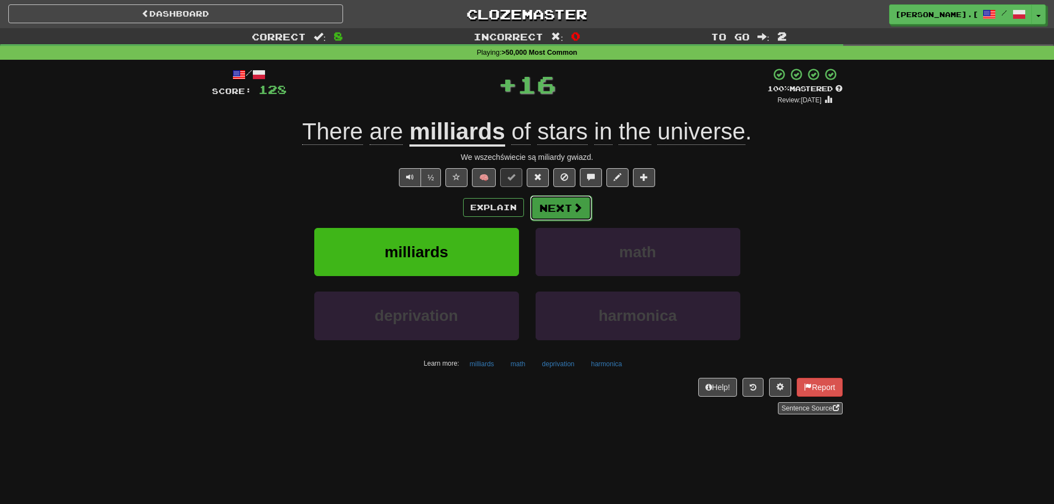
click at [573, 211] on span at bounding box center [578, 208] width 10 height 10
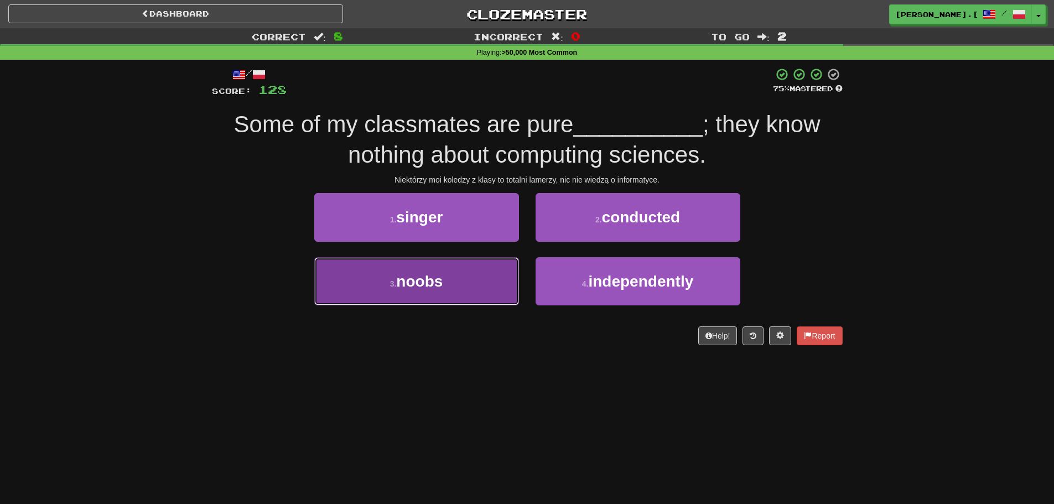
click at [419, 296] on button "3 . noobs" at bounding box center [416, 281] width 205 height 48
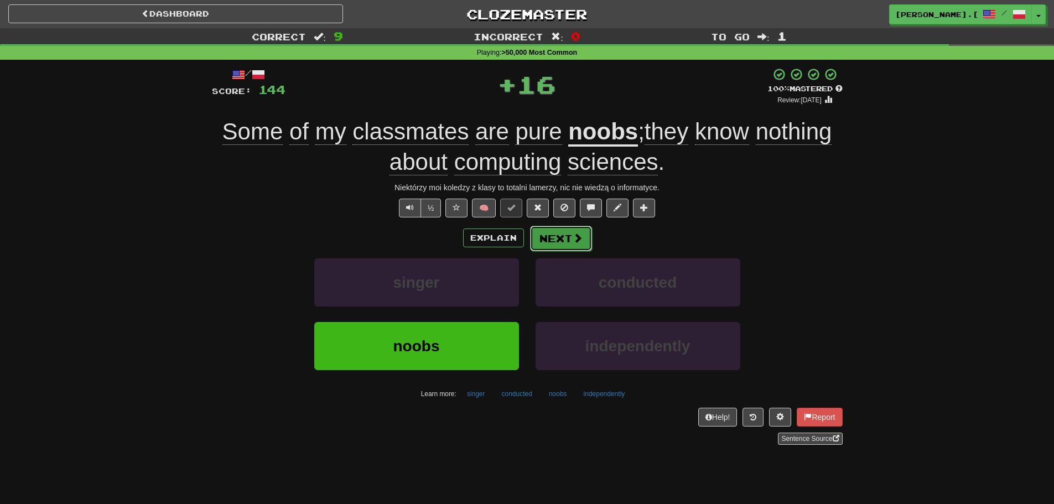
click at [570, 237] on button "Next" at bounding box center [561, 238] width 62 height 25
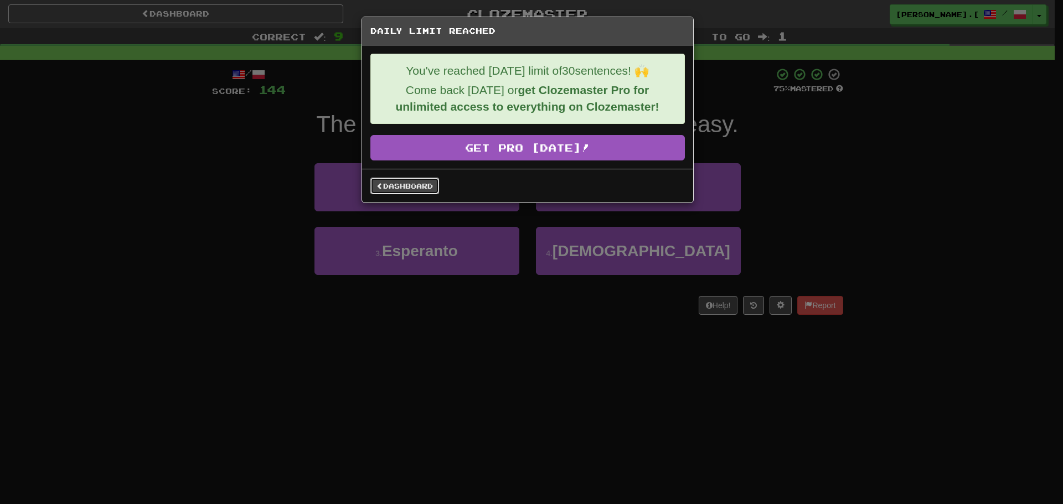
click at [404, 189] on link "Dashboard" at bounding box center [404, 186] width 69 height 17
